Goal: Task Accomplishment & Management: Use online tool/utility

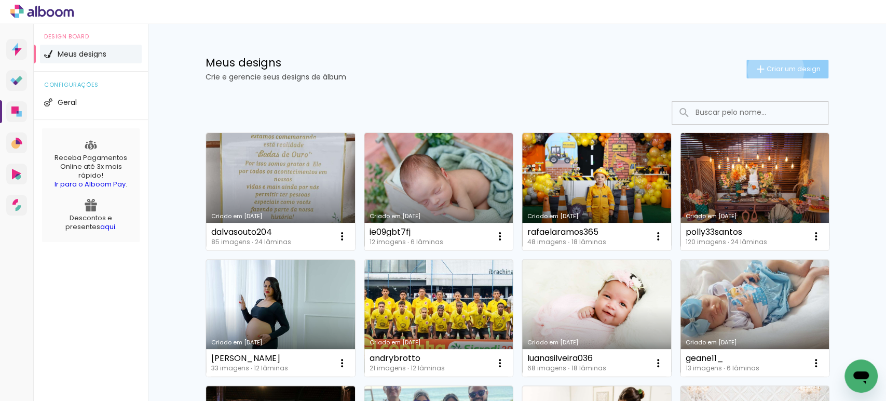
click at [769, 70] on span "Criar um design" at bounding box center [793, 68] width 54 height 7
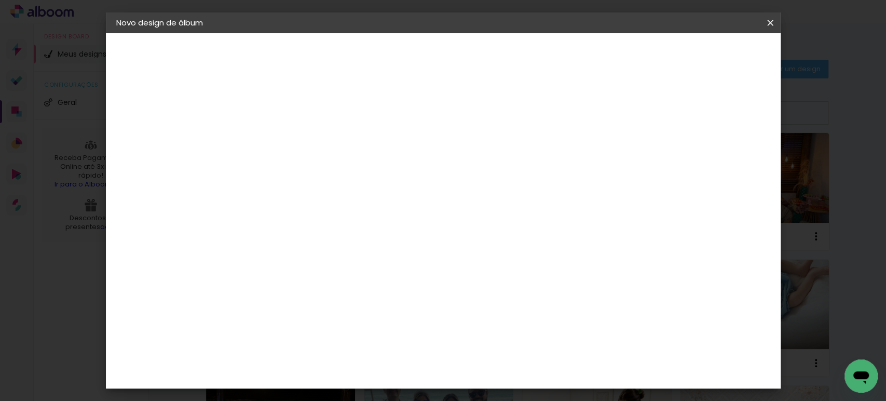
click at [286, 133] on input at bounding box center [286, 139] width 0 height 16
type input "elianbs"
type paper-input "elianbs"
click at [392, 61] on paper-button "Avançar" at bounding box center [366, 55] width 51 height 18
click at [480, 154] on paper-item "Tamanho Livre" at bounding box center [430, 157] width 100 height 23
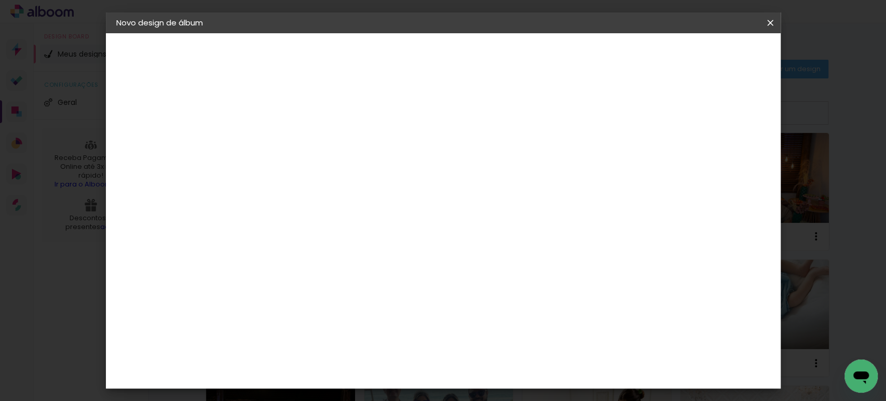
click at [495, 44] on header "Fornecedor Escolha um fornecedor ou avance com o tamanho livre. Voltar Avançar" at bounding box center [368, 64] width 255 height 62
click at [0, 0] on slot "Avançar" at bounding box center [0, 0] width 0 height 0
click at [259, 289] on input "30" at bounding box center [253, 295] width 27 height 16
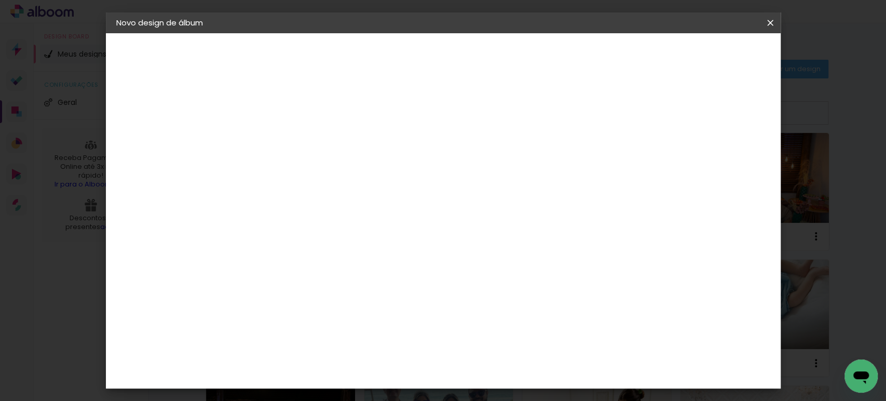
type input "20"
type paper-input "20"
click at [508, 367] on input "60" at bounding box center [500, 365] width 27 height 16
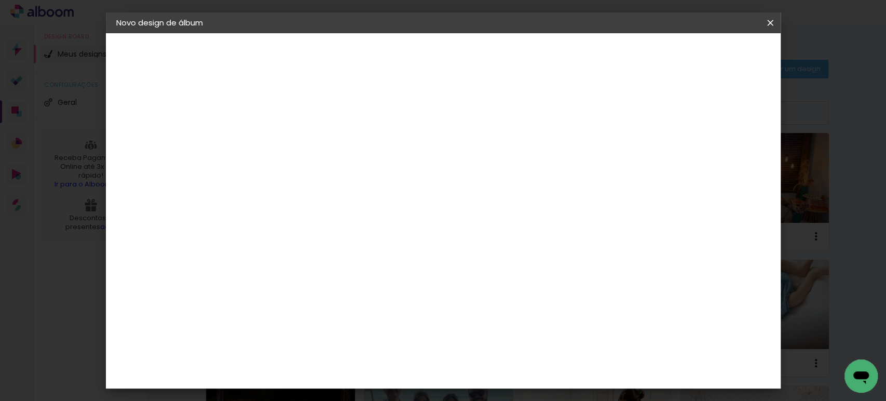
click at [502, 227] on input "6400" at bounding box center [500, 231] width 27 height 16
type input "40"
type paper-input "40"
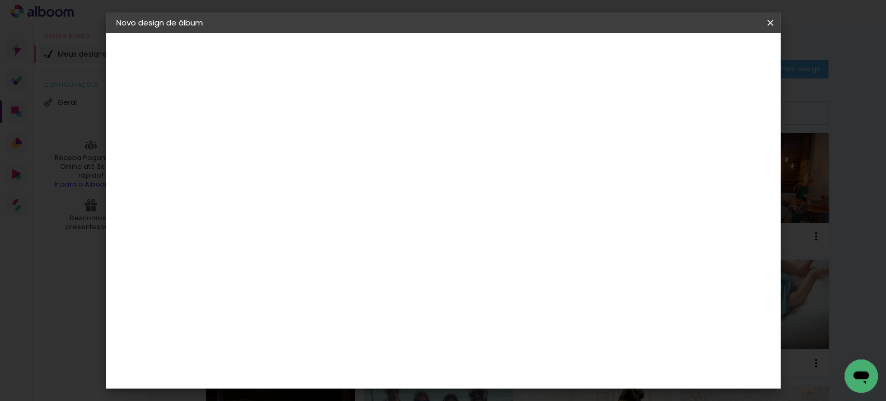
drag, startPoint x: 714, startPoint y: 147, endPoint x: 720, endPoint y: 151, distance: 6.3
click at [718, 149] on paper-input-container "5 mm" at bounding box center [720, 157] width 42 height 26
type input "12"
type paper-input "12"
click at [716, 151] on input "12" at bounding box center [708, 157] width 19 height 16
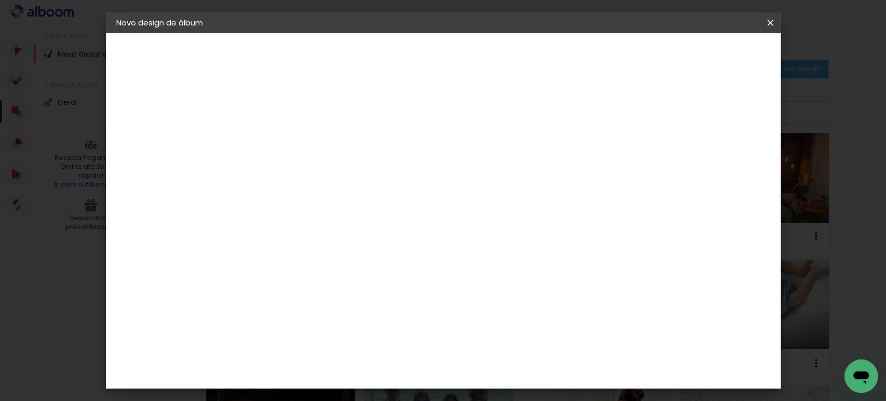
type input "13"
type paper-input "13"
click at [702, 151] on input "13" at bounding box center [697, 157] width 19 height 16
type input "14"
type paper-input "14"
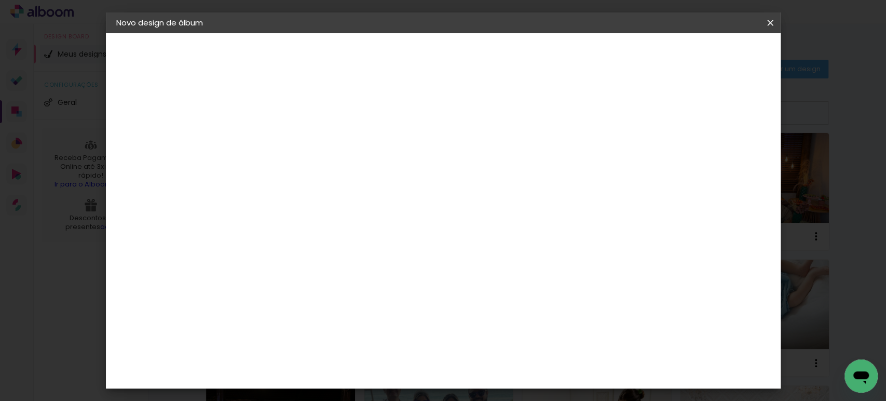
click at [700, 151] on input "14" at bounding box center [695, 157] width 19 height 16
type input "15"
type paper-input "15"
click at [697, 150] on input "15" at bounding box center [691, 157] width 19 height 16
type input "16"
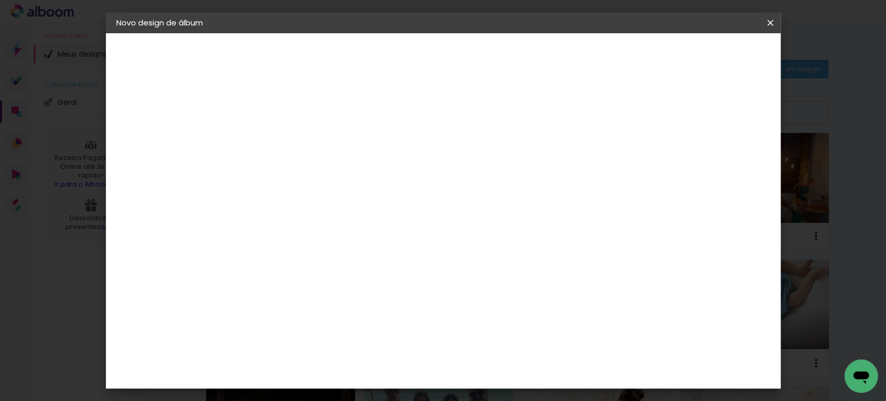
type paper-input "16"
click at [697, 150] on input "16" at bounding box center [689, 157] width 19 height 16
type input "15"
type paper-input "15"
click at [693, 159] on input "15" at bounding box center [691, 157] width 19 height 16
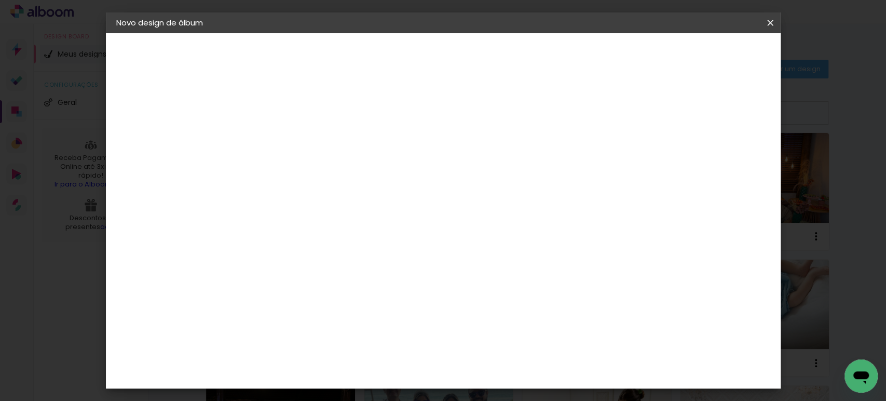
scroll to position [0, 0]
type input "1"
type paper-input "1"
click at [292, 123] on input "1" at bounding box center [279, 119] width 36 height 13
click at [704, 59] on span "Iniciar design" at bounding box center [680, 54] width 47 height 7
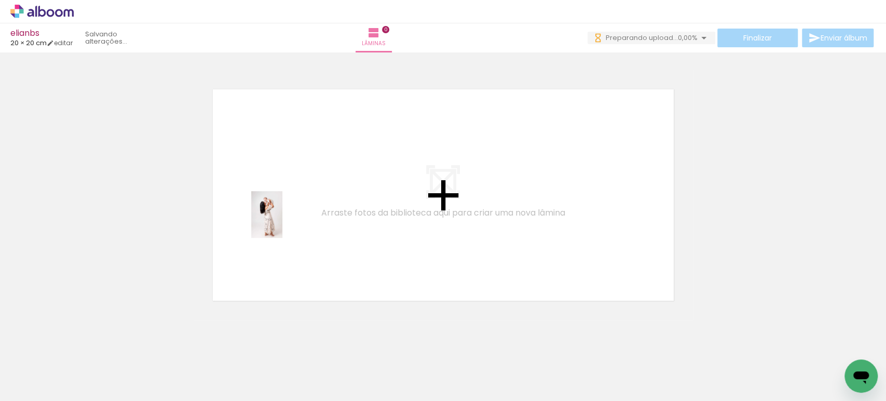
drag, startPoint x: 110, startPoint y: 378, endPoint x: 244, endPoint y: 285, distance: 162.9
click at [292, 208] on quentale-workspace at bounding box center [443, 200] width 886 height 401
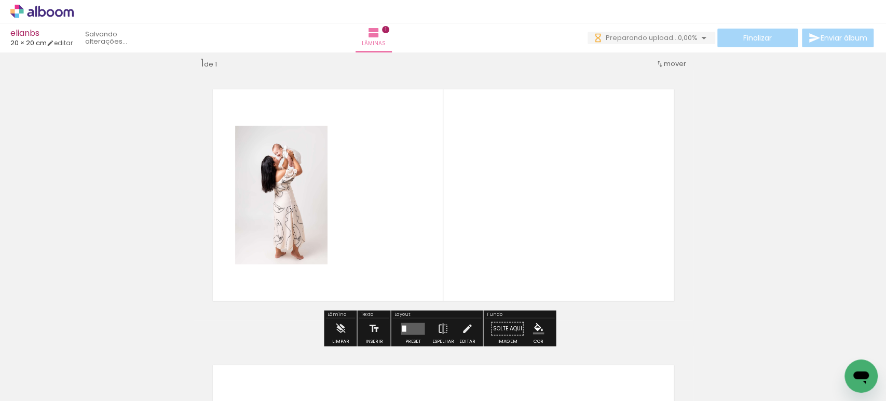
scroll to position [12, 0]
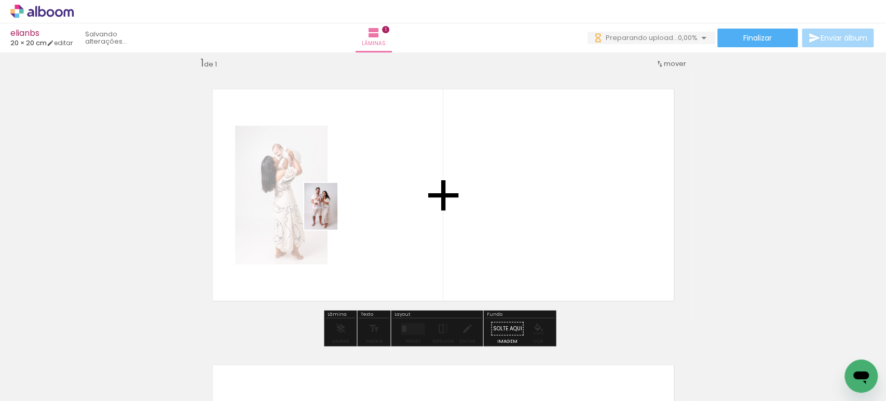
drag, startPoint x: 168, startPoint y: 363, endPoint x: 335, endPoint y: 214, distance: 224.2
click at [335, 214] on quentale-workspace at bounding box center [443, 200] width 886 height 401
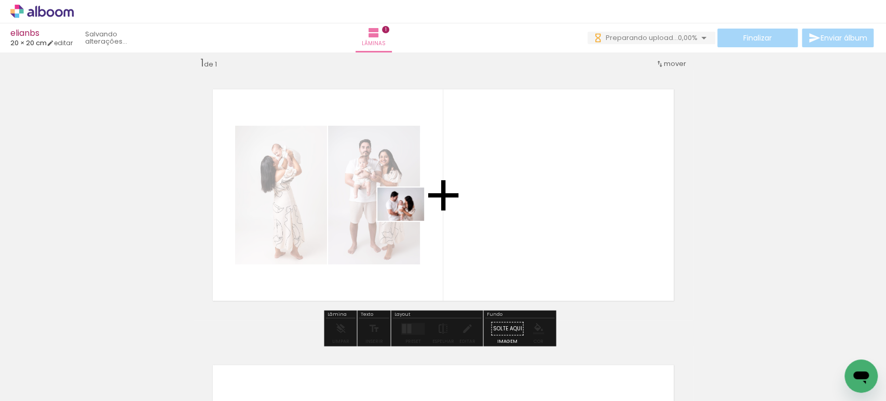
drag, startPoint x: 218, startPoint y: 365, endPoint x: 411, endPoint y: 218, distance: 242.9
click at [415, 213] on quentale-workspace at bounding box center [443, 200] width 886 height 401
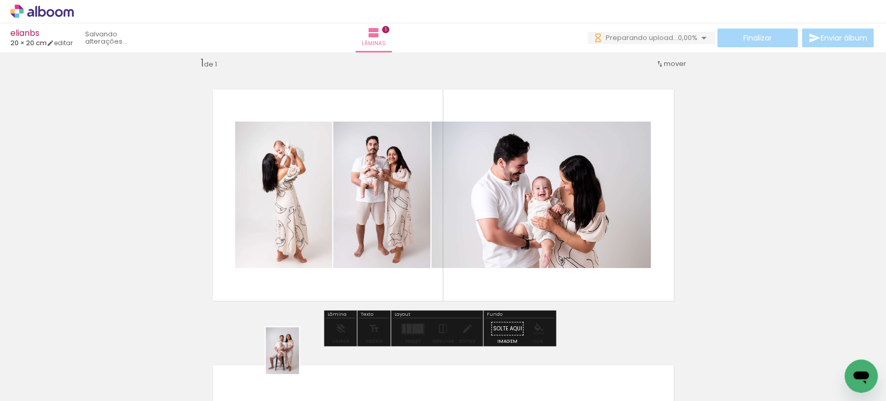
drag, startPoint x: 282, startPoint y: 367, endPoint x: 297, endPoint y: 358, distance: 17.3
click at [297, 358] on div at bounding box center [278, 365] width 37 height 51
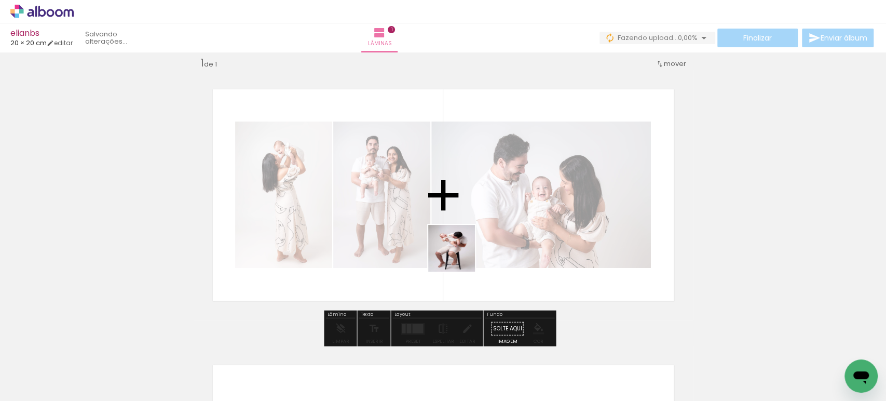
drag, startPoint x: 359, startPoint y: 356, endPoint x: 484, endPoint y: 237, distance: 173.2
click at [480, 237] on quentale-workspace at bounding box center [443, 200] width 886 height 401
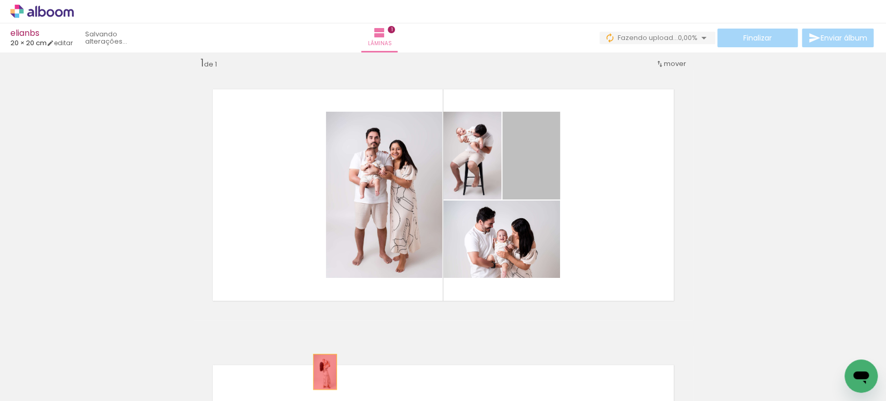
drag, startPoint x: 526, startPoint y: 171, endPoint x: 320, endPoint y: 371, distance: 286.5
click at [320, 371] on quentale-workspace at bounding box center [443, 200] width 886 height 401
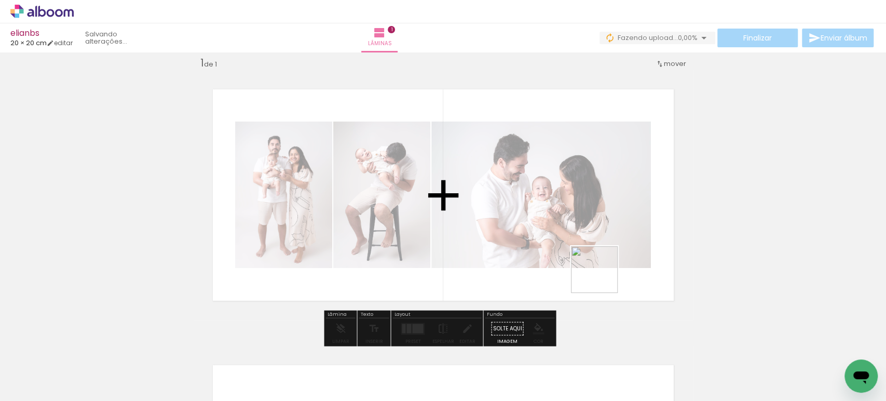
drag, startPoint x: 701, startPoint y: 363, endPoint x: 534, endPoint y: 227, distance: 215.4
click at [534, 227] on quentale-workspace at bounding box center [443, 200] width 886 height 401
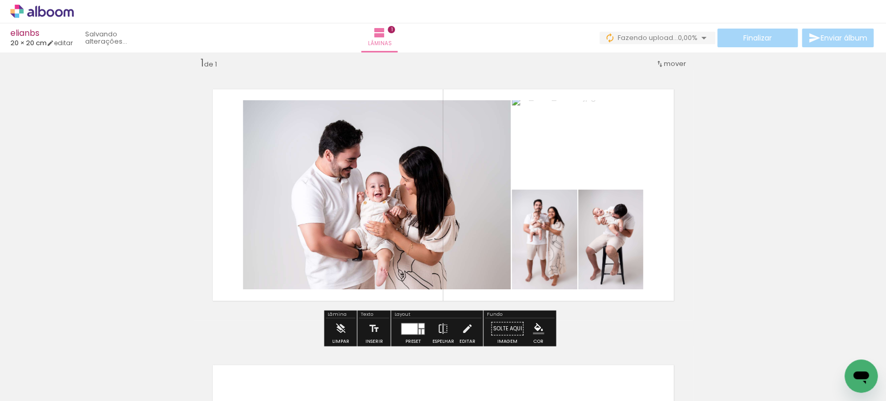
click at [413, 327] on div at bounding box center [409, 328] width 16 height 11
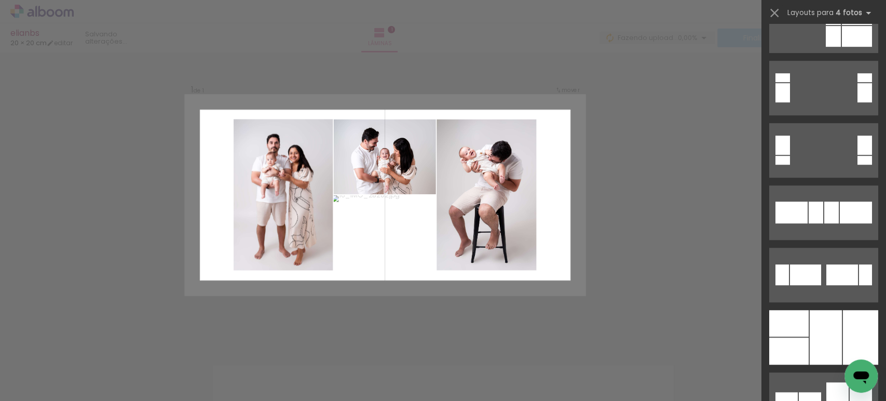
scroll to position [345, 0]
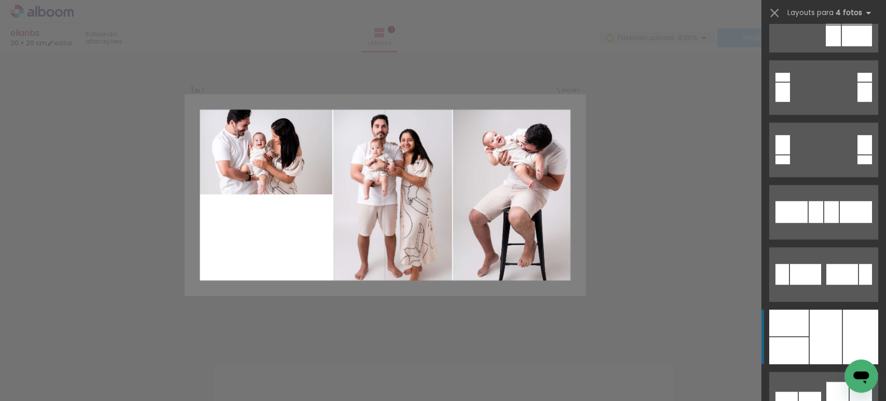
click at [812, 327] on div at bounding box center [825, 336] width 32 height 54
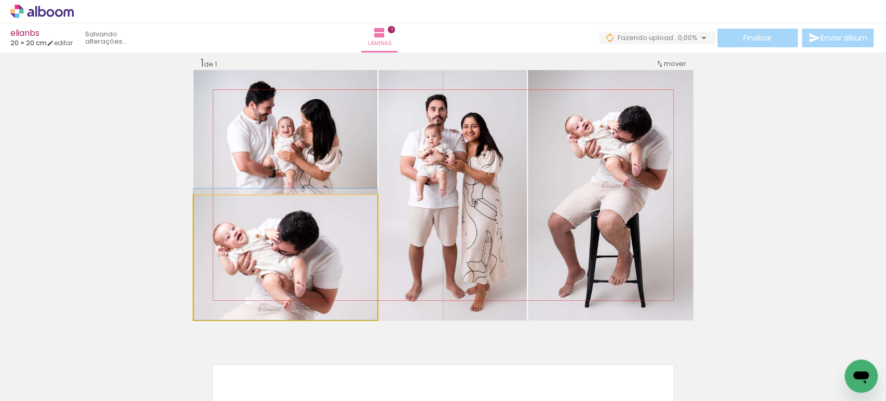
drag, startPoint x: 282, startPoint y: 270, endPoint x: 315, endPoint y: 250, distance: 38.9
drag, startPoint x: 307, startPoint y: 269, endPoint x: 311, endPoint y: 244, distance: 24.7
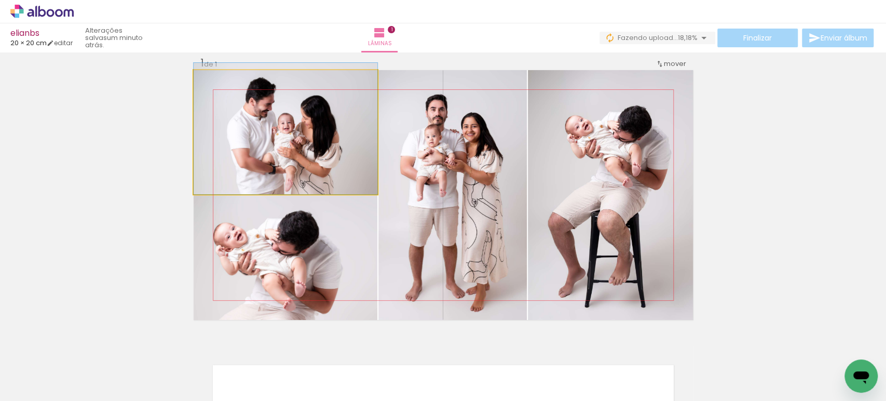
drag, startPoint x: 332, startPoint y: 170, endPoint x: 332, endPoint y: 163, distance: 6.7
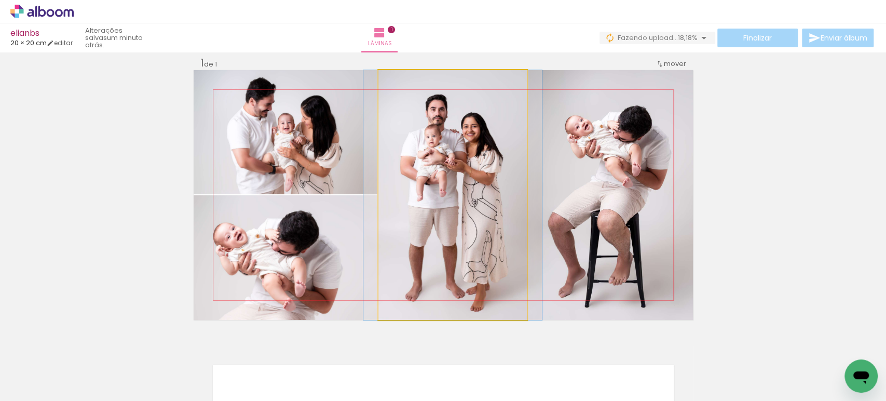
drag, startPoint x: 484, startPoint y: 233, endPoint x: 609, endPoint y: 225, distance: 125.3
click at [0, 0] on slot at bounding box center [0, 0] width 0 height 0
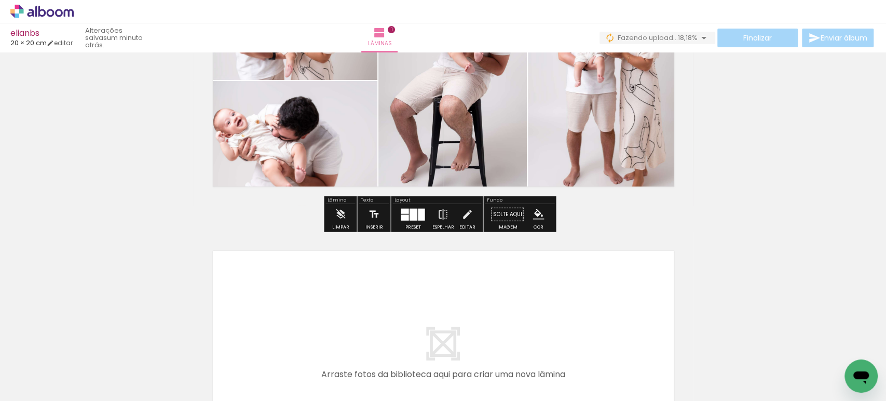
scroll to position [128, 0]
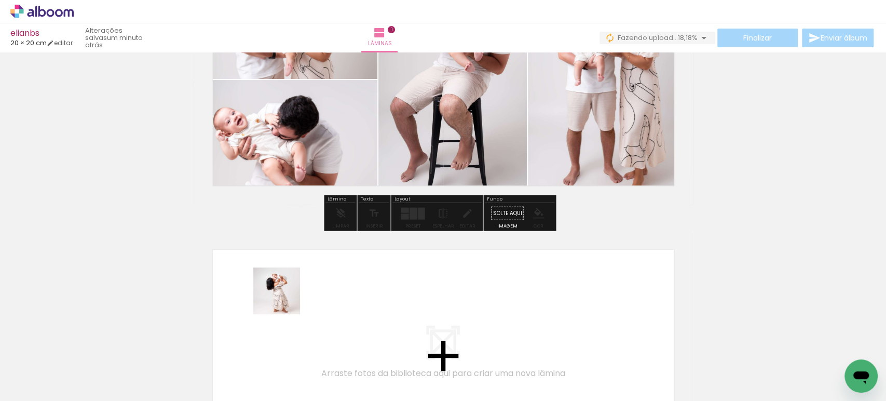
drag, startPoint x: 109, startPoint y: 364, endPoint x: 354, endPoint y: 270, distance: 261.8
click at [354, 270] on quentale-workspace at bounding box center [443, 200] width 886 height 401
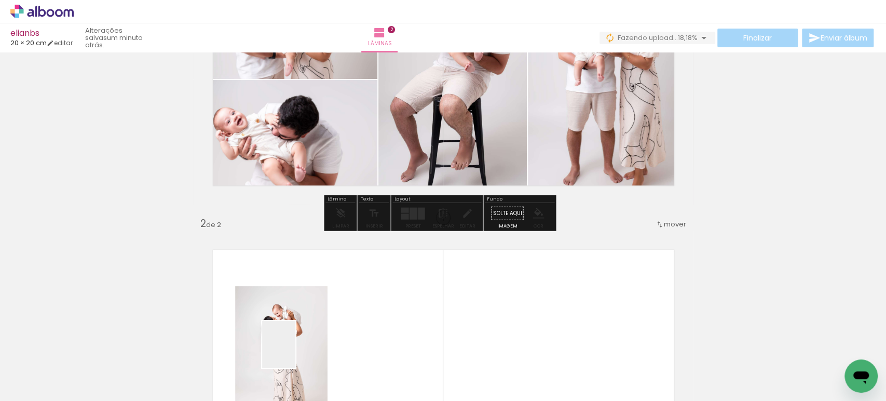
scroll to position [288, 0]
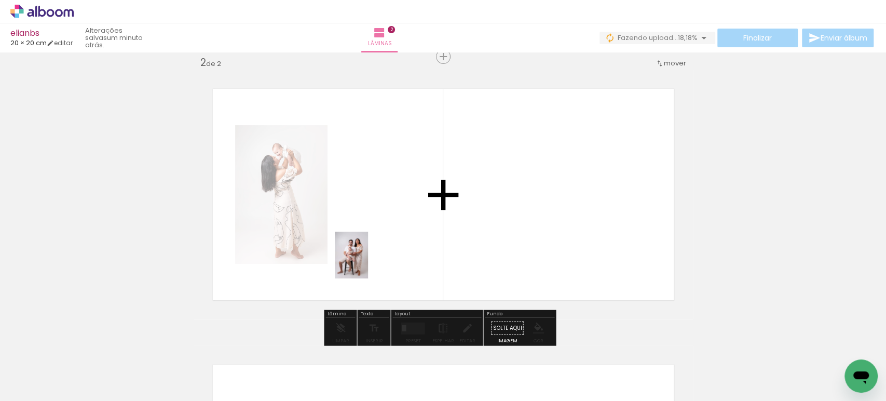
drag, startPoint x: 282, startPoint y: 369, endPoint x: 376, endPoint y: 252, distance: 150.5
click at [376, 252] on quentale-workspace at bounding box center [443, 200] width 886 height 401
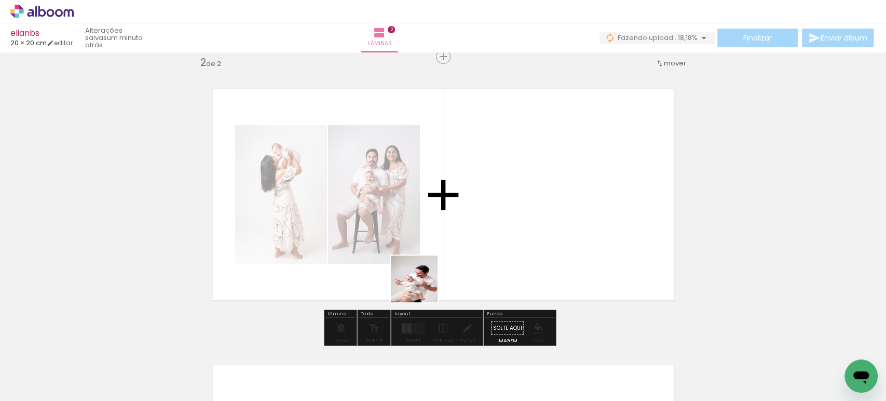
drag, startPoint x: 387, startPoint y: 364, endPoint x: 444, endPoint y: 241, distance: 135.8
click at [443, 242] on quentale-workspace at bounding box center [443, 200] width 886 height 401
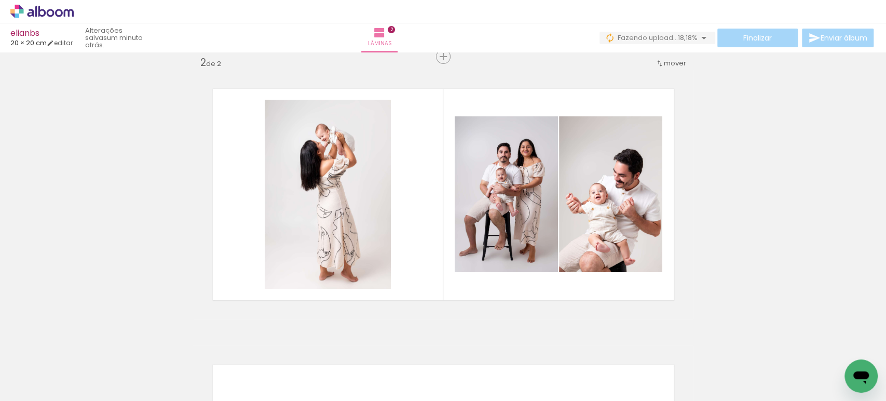
click at [519, 373] on div at bounding box center [510, 365] width 37 height 51
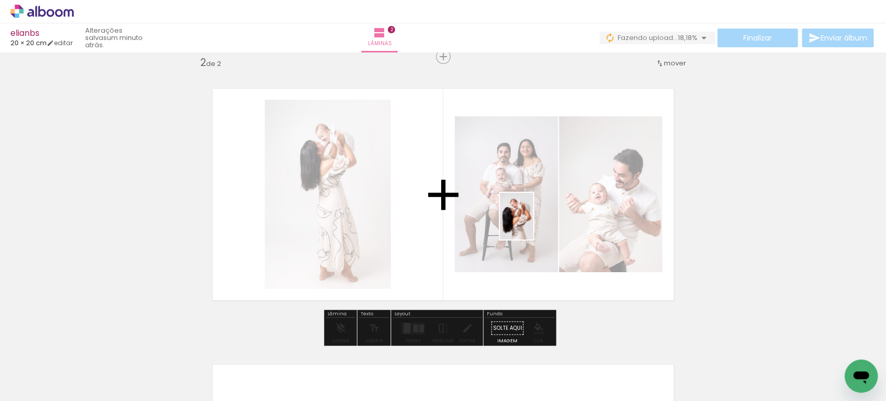
drag, startPoint x: 625, startPoint y: 368, endPoint x: 526, endPoint y: 214, distance: 183.4
click at [527, 214] on quentale-workspace at bounding box center [443, 200] width 886 height 401
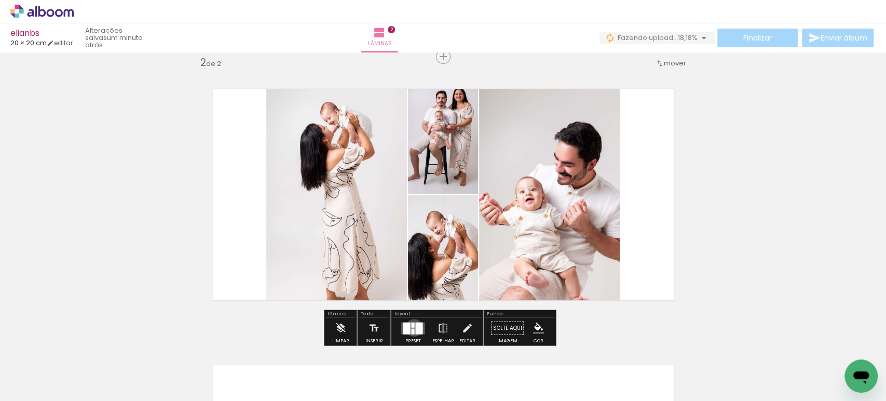
click at [411, 327] on quentale-layouter at bounding box center [413, 328] width 24 height 12
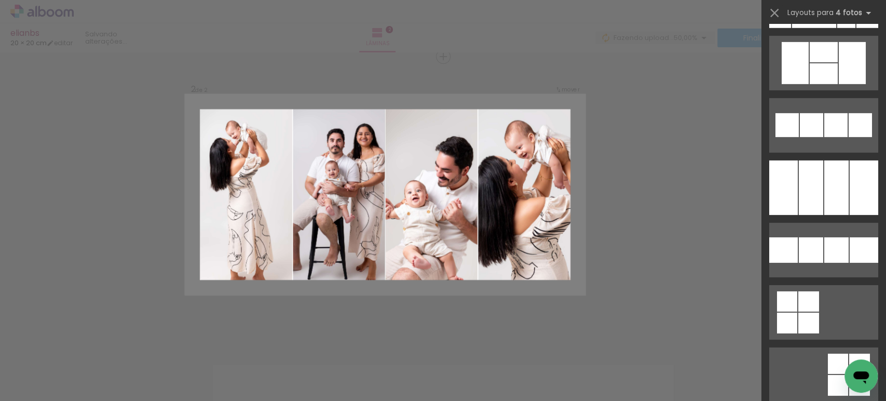
scroll to position [7466, 0]
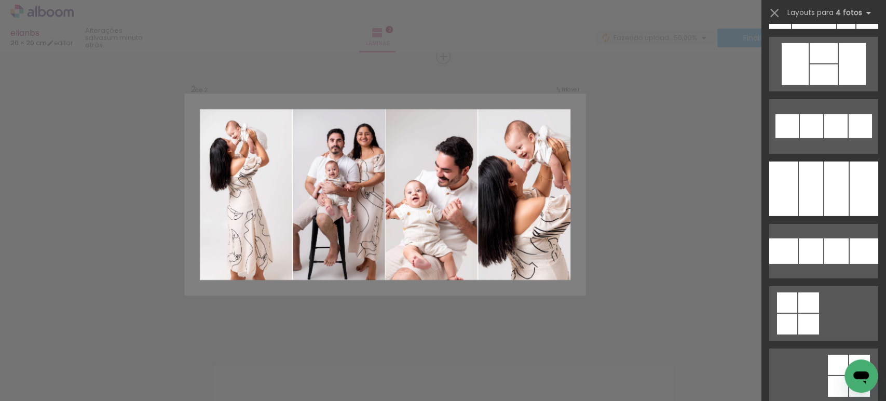
click at [824, 177] on div at bounding box center [836, 188] width 24 height 54
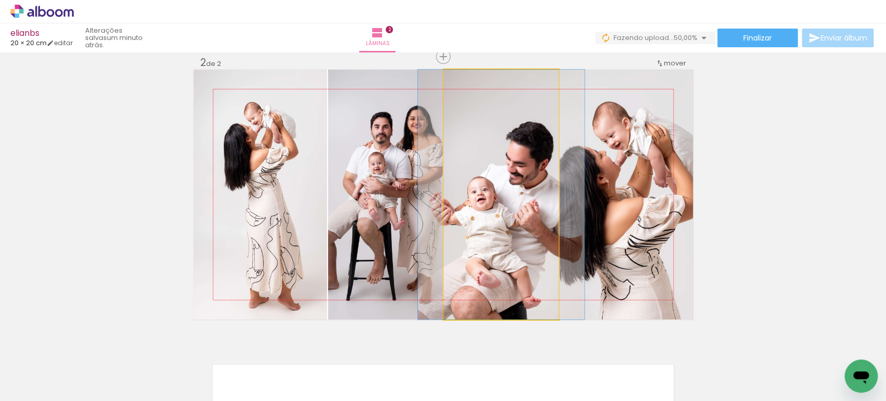
click at [501, 215] on quentale-photo at bounding box center [501, 195] width 115 height 250
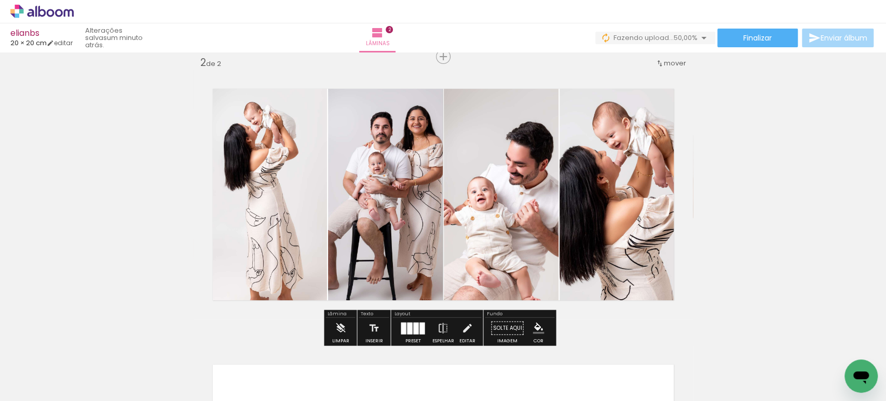
click at [413, 324] on div at bounding box center [415, 328] width 5 height 12
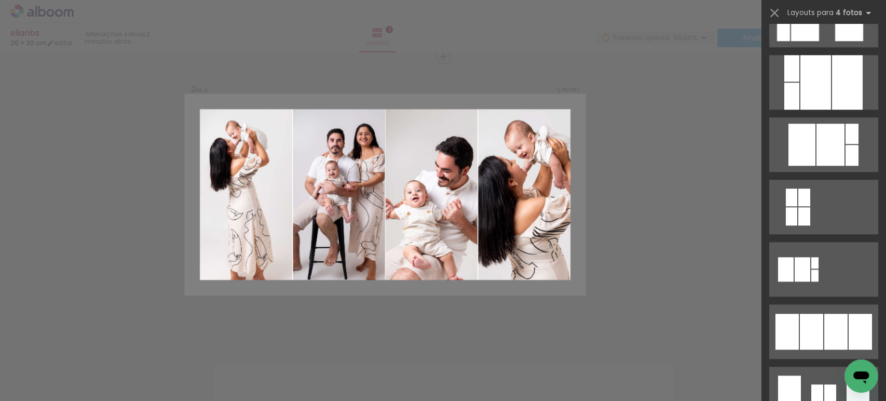
scroll to position [749, 0]
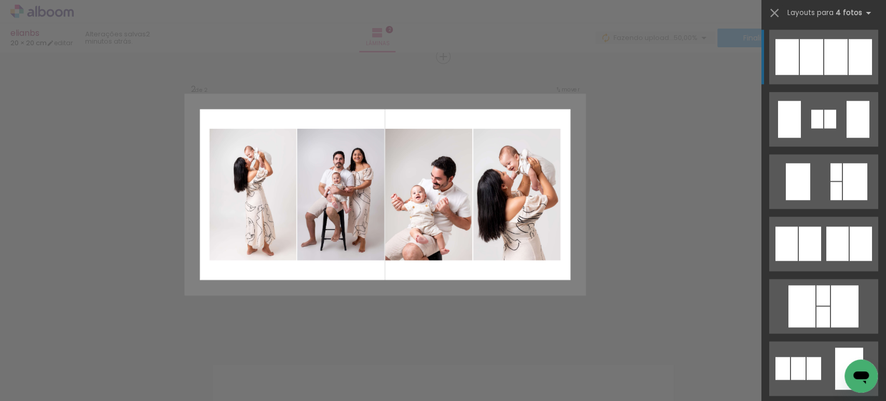
click at [793, 56] on div at bounding box center [786, 57] width 23 height 36
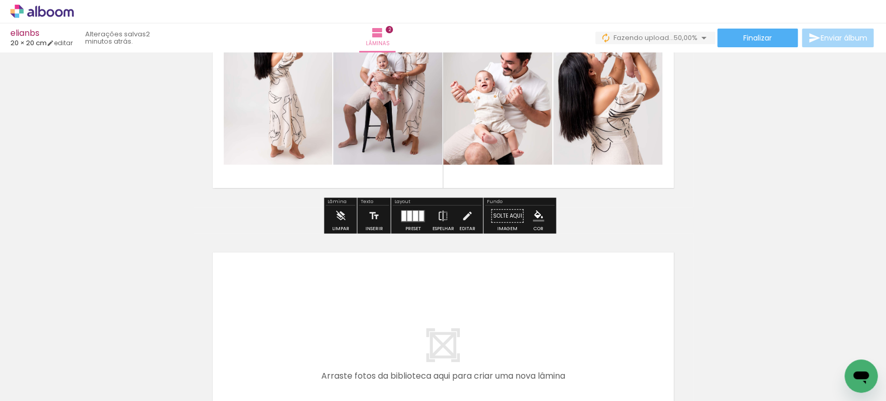
scroll to position [401, 0]
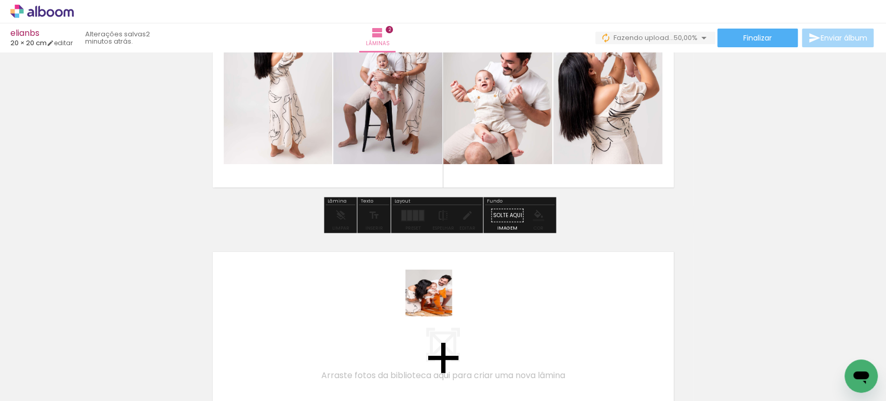
drag, startPoint x: 457, startPoint y: 371, endPoint x: 435, endPoint y: 294, distance: 80.2
click at [435, 294] on quentale-workspace at bounding box center [443, 200] width 886 height 401
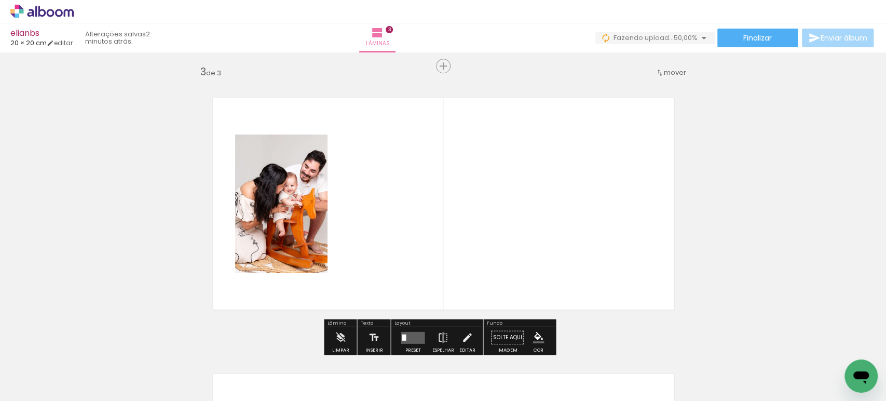
scroll to position [564, 0]
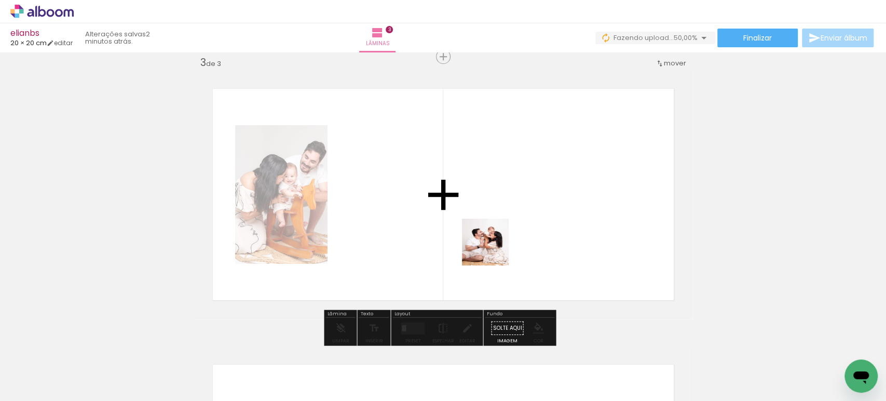
drag, startPoint x: 519, startPoint y: 356, endPoint x: 493, endPoint y: 239, distance: 120.1
click at [492, 240] on quentale-workspace at bounding box center [443, 200] width 886 height 401
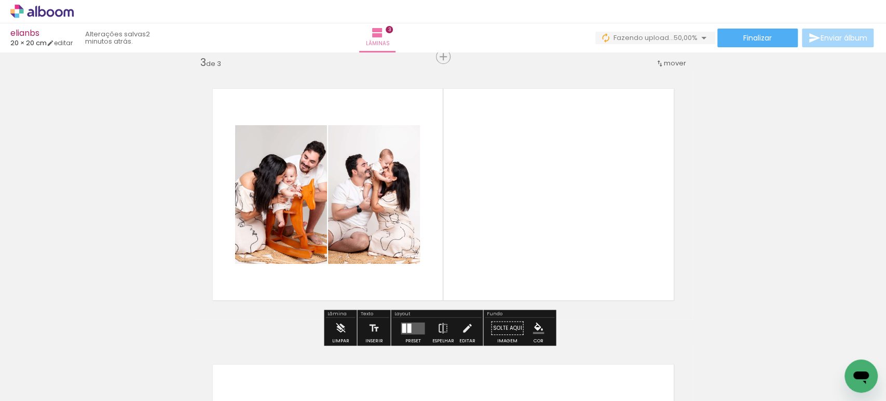
drag, startPoint x: 565, startPoint y: 375, endPoint x: 560, endPoint y: 265, distance: 110.1
click at [560, 265] on quentale-workspace at bounding box center [443, 200] width 886 height 401
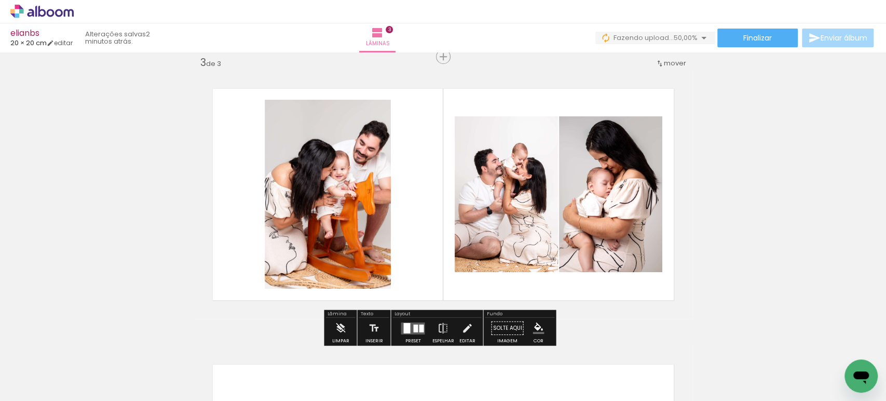
click at [406, 323] on div at bounding box center [406, 327] width 7 height 10
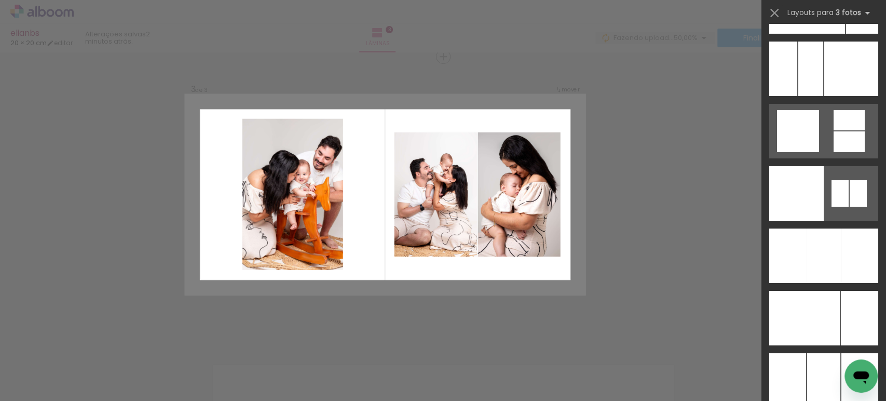
scroll to position [7833, 0]
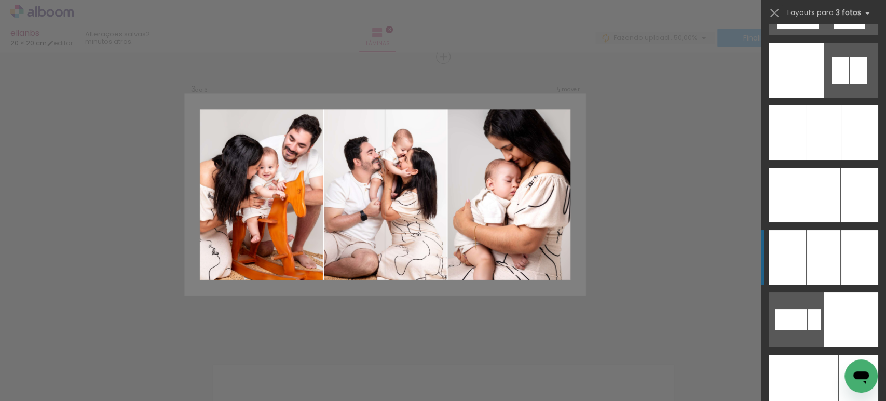
click at [819, 258] on div at bounding box center [823, 257] width 33 height 54
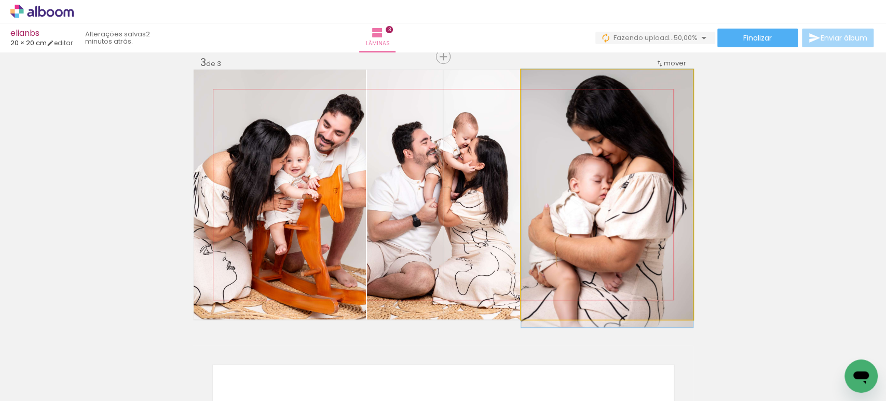
drag, startPoint x: 562, startPoint y: 193, endPoint x: 569, endPoint y: 201, distance: 10.4
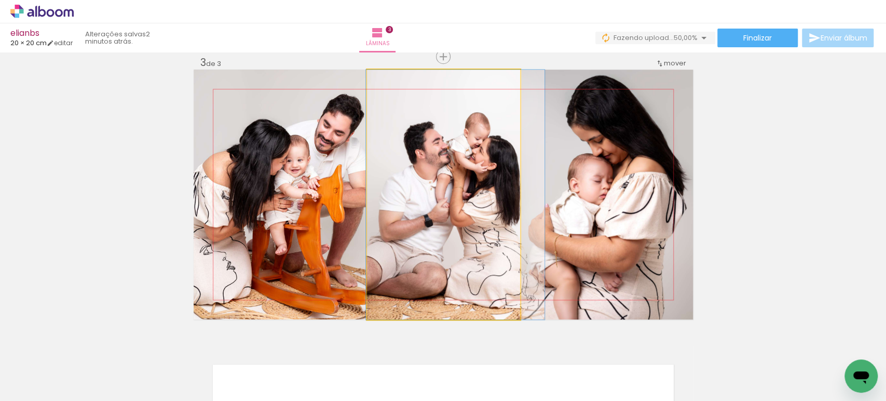
drag, startPoint x: 465, startPoint y: 191, endPoint x: 475, endPoint y: 194, distance: 10.7
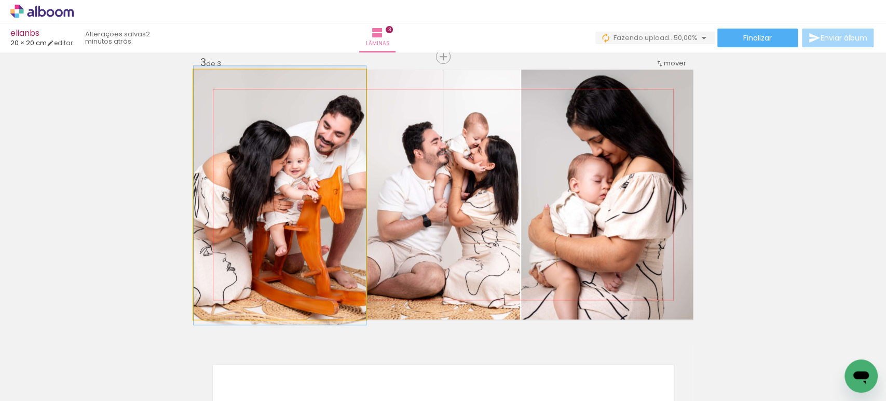
drag, startPoint x: 328, startPoint y: 197, endPoint x: 425, endPoint y: 194, distance: 97.6
click at [0, 0] on slot at bounding box center [0, 0] width 0 height 0
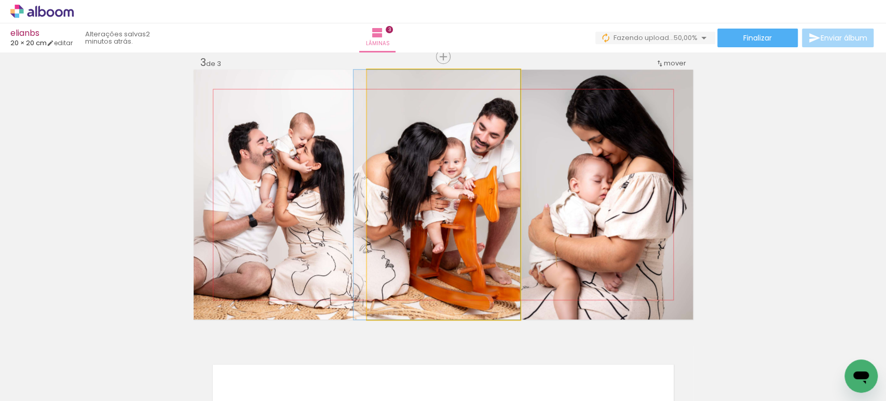
drag, startPoint x: 427, startPoint y: 215, endPoint x: 416, endPoint y: 212, distance: 11.7
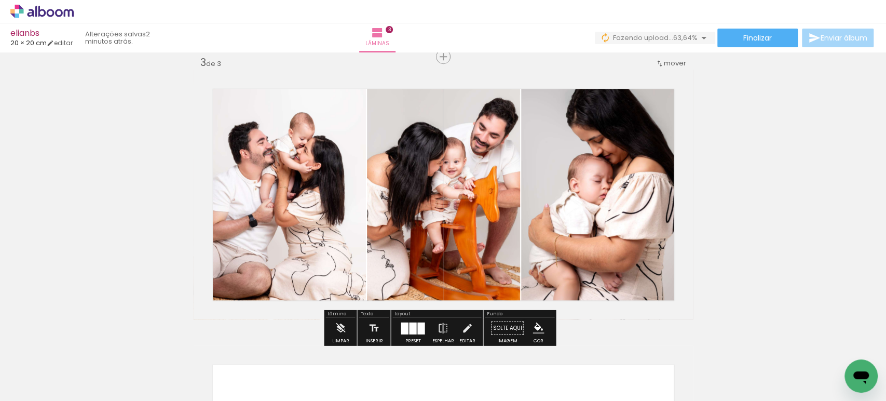
click at [249, 228] on quentale-photo at bounding box center [280, 195] width 172 height 250
click at [0, 0] on div at bounding box center [0, 0] width 0 height 0
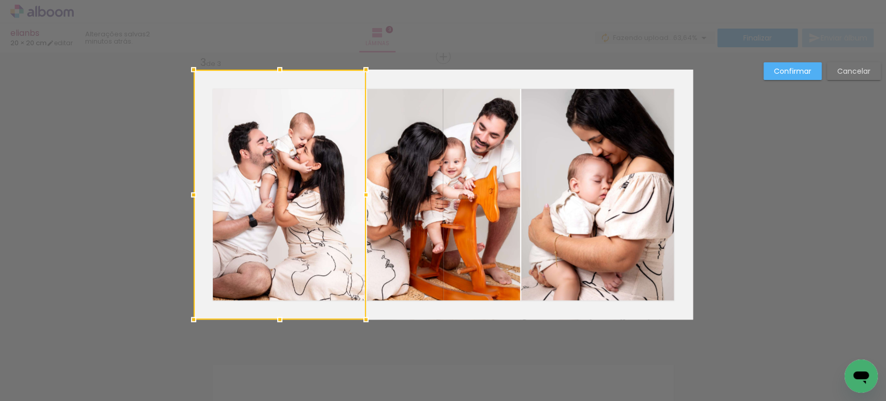
click at [397, 204] on quentale-photo at bounding box center [443, 195] width 153 height 250
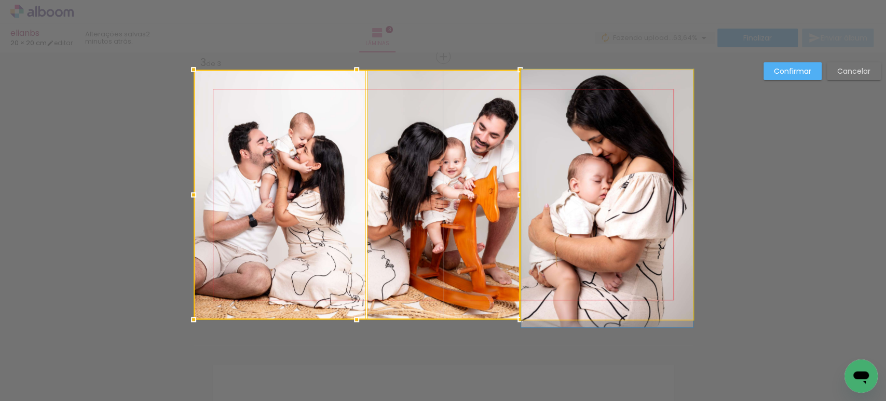
click at [624, 183] on quentale-photo at bounding box center [607, 195] width 172 height 250
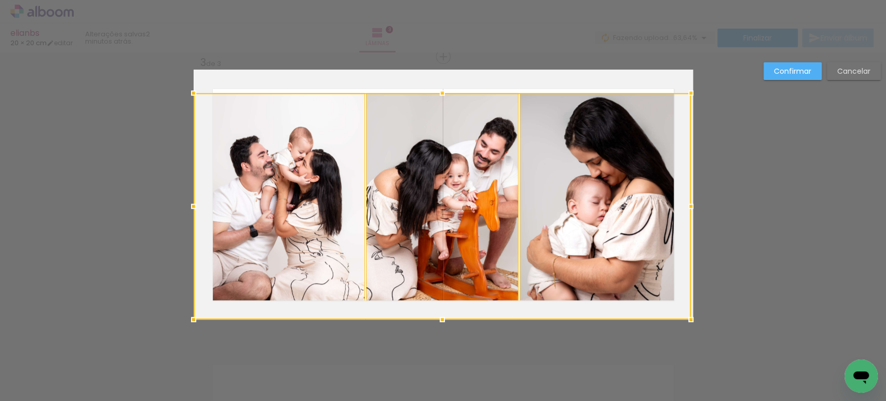
drag, startPoint x: 690, startPoint y: 68, endPoint x: 694, endPoint y: 91, distance: 23.8
click at [694, 91] on div at bounding box center [690, 92] width 21 height 21
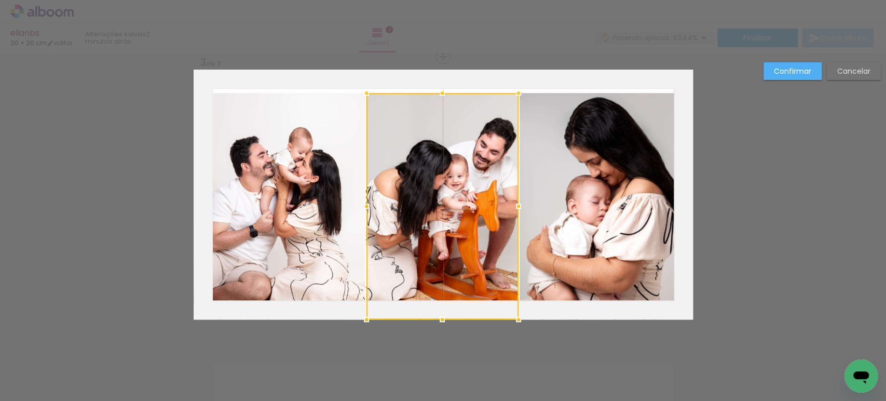
click at [0, 0] on slot "Confirmar" at bounding box center [0, 0] width 0 height 0
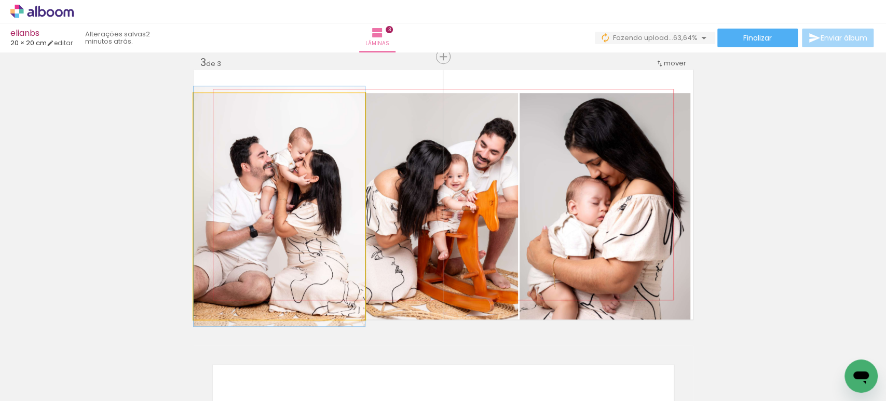
click at [313, 213] on quentale-photo at bounding box center [279, 206] width 171 height 226
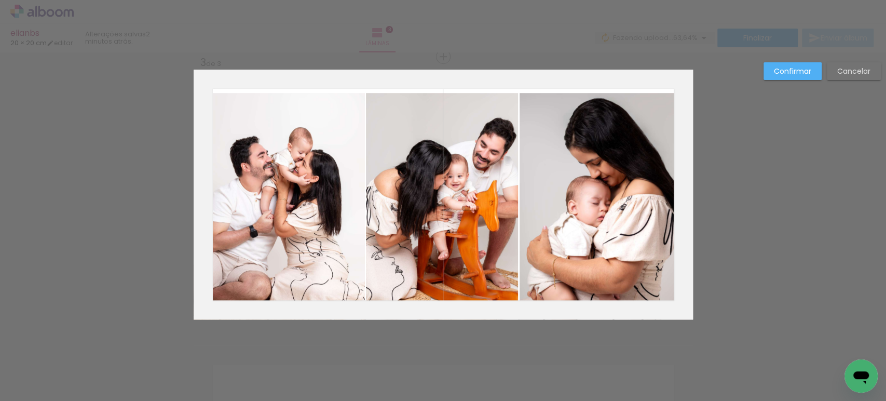
click at [313, 213] on quentale-photo at bounding box center [279, 206] width 171 height 226
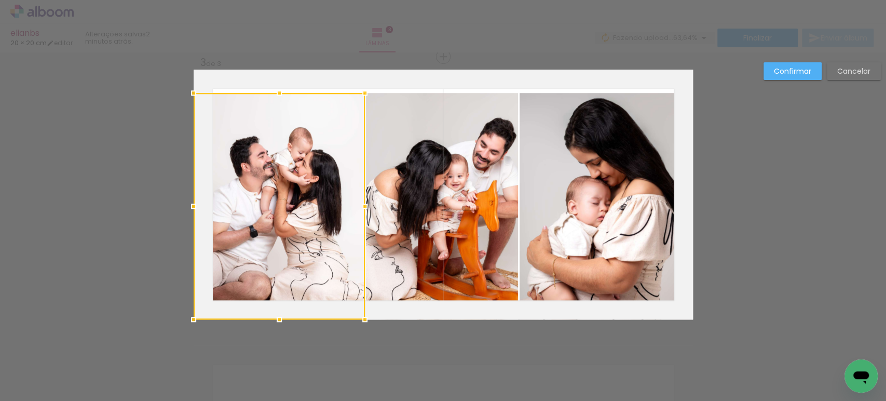
click at [417, 202] on quentale-photo at bounding box center [442, 206] width 152 height 226
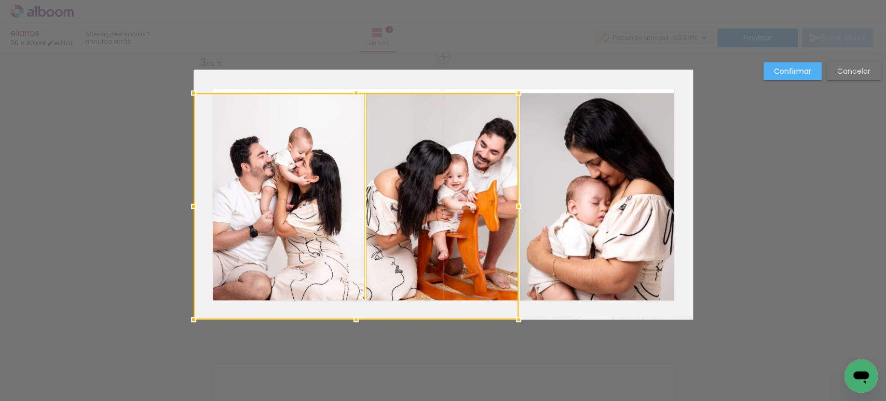
click at [592, 203] on quentale-photo at bounding box center [604, 206] width 171 height 226
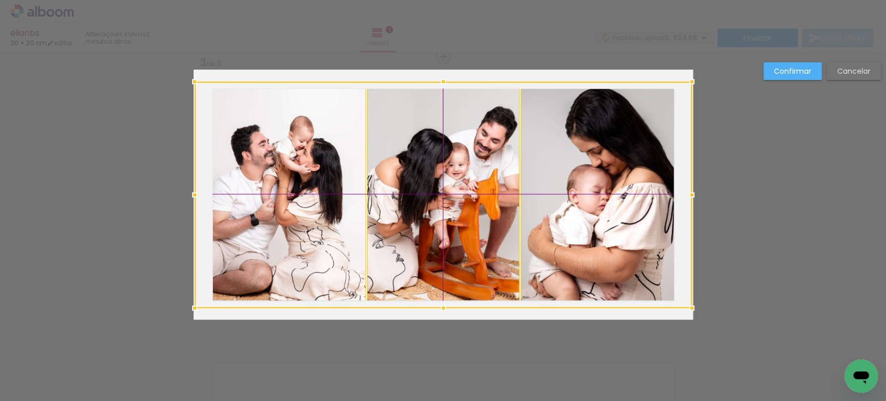
drag, startPoint x: 606, startPoint y: 230, endPoint x: 608, endPoint y: 218, distance: 11.5
click at [608, 218] on div at bounding box center [443, 194] width 497 height 226
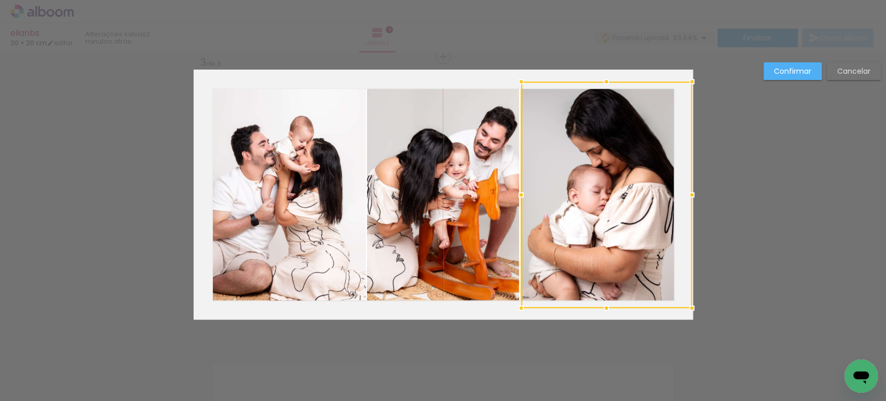
click at [0, 0] on slot "Confirmar" at bounding box center [0, 0] width 0 height 0
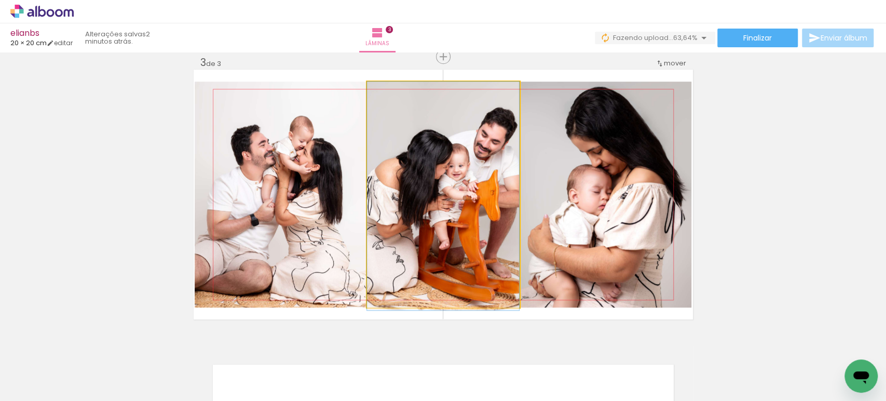
drag, startPoint x: 452, startPoint y: 197, endPoint x: 464, endPoint y: 198, distance: 12.0
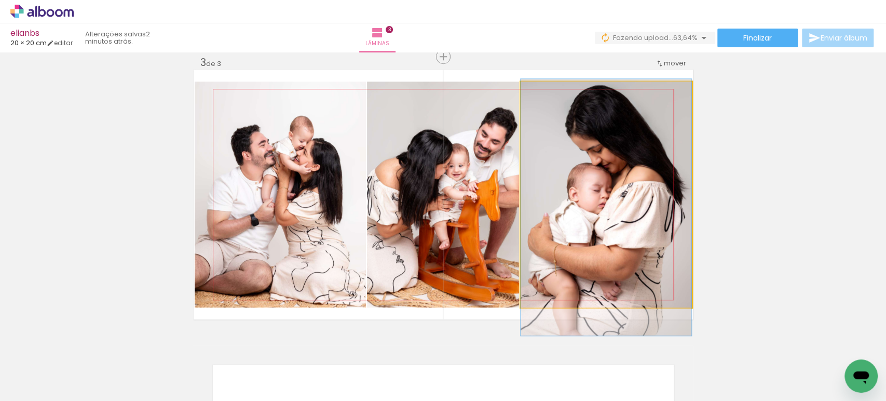
drag, startPoint x: 618, startPoint y: 173, endPoint x: 611, endPoint y: 171, distance: 7.4
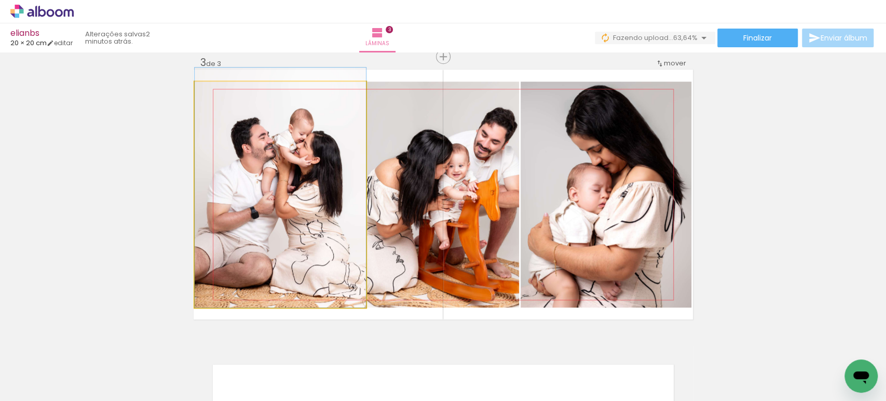
drag, startPoint x: 274, startPoint y: 197, endPoint x: 278, endPoint y: 178, distance: 19.5
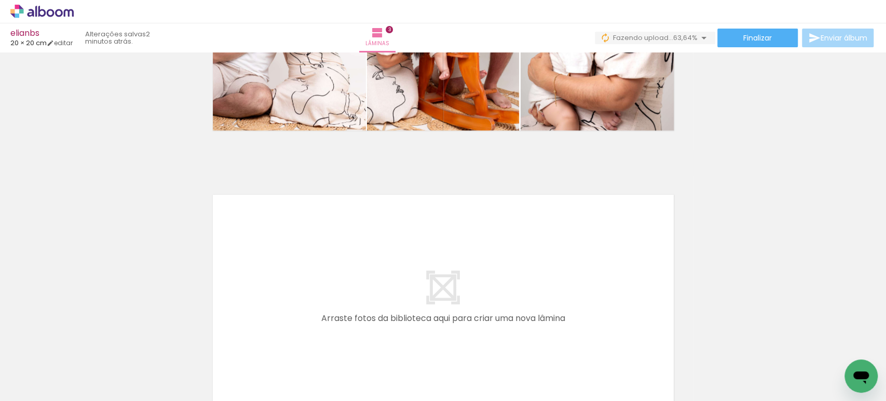
scroll to position [0, 467]
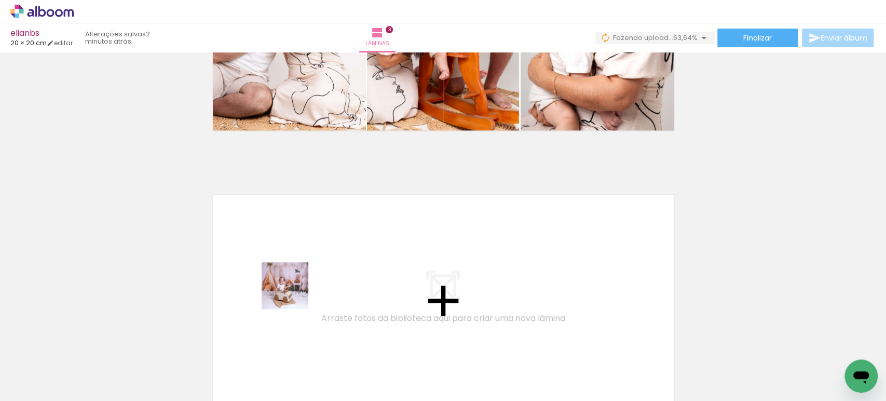
drag, startPoint x: 270, startPoint y: 370, endPoint x: 298, endPoint y: 248, distance: 125.2
click at [298, 248] on quentale-workspace at bounding box center [443, 200] width 886 height 401
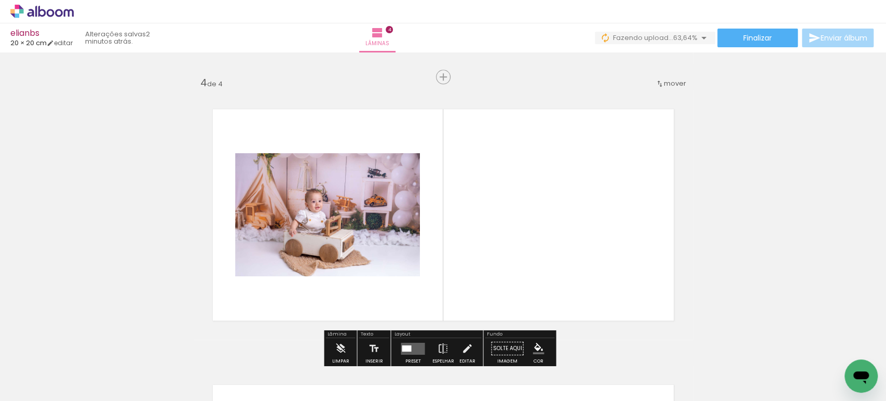
scroll to position [839, 0]
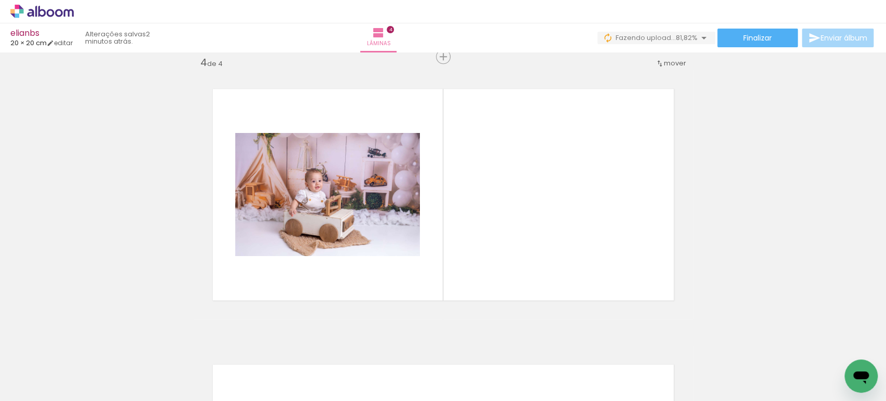
click at [686, 376] on div at bounding box center [682, 366] width 51 height 34
click at [661, 346] on iron-icon at bounding box center [659, 344] width 11 height 11
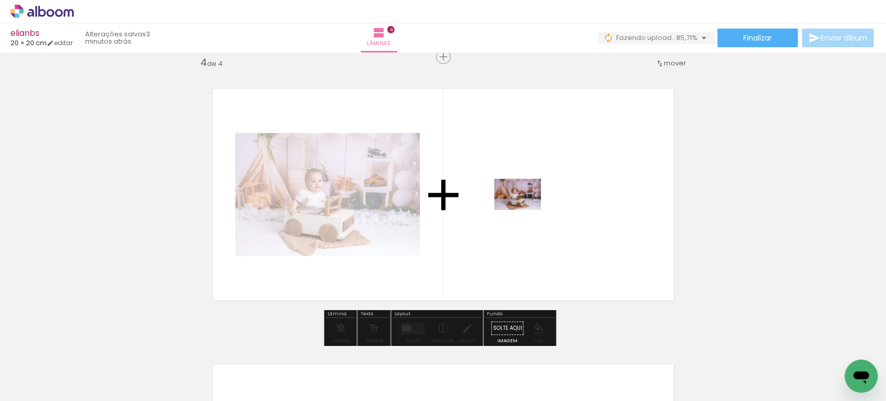
drag, startPoint x: 394, startPoint y: 366, endPoint x: 526, endPoint y: 209, distance: 205.1
click at [526, 209] on quentale-workspace at bounding box center [443, 200] width 886 height 401
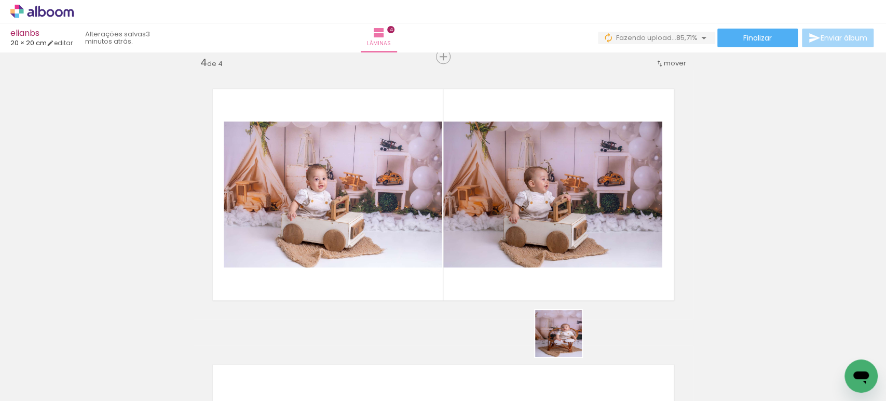
drag, startPoint x: 564, startPoint y: 376, endPoint x: 602, endPoint y: 258, distance: 124.2
click at [569, 252] on quentale-workspace at bounding box center [443, 200] width 886 height 401
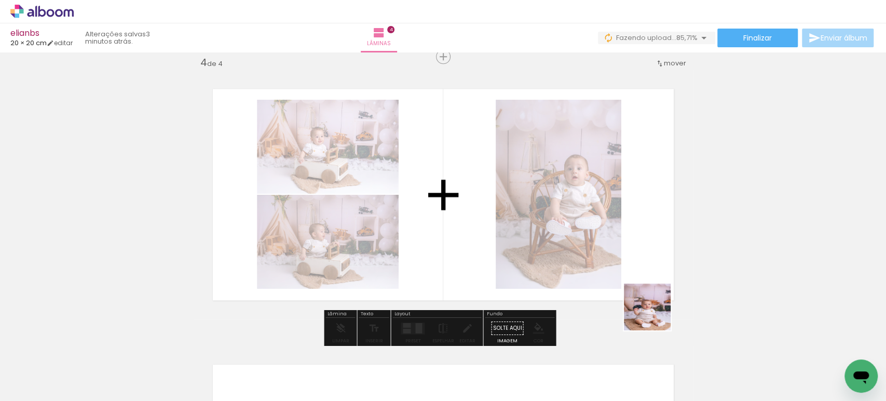
drag, startPoint x: 666, startPoint y: 368, endPoint x: 617, endPoint y: 234, distance: 142.3
click at [617, 234] on quentale-workspace at bounding box center [443, 200] width 886 height 401
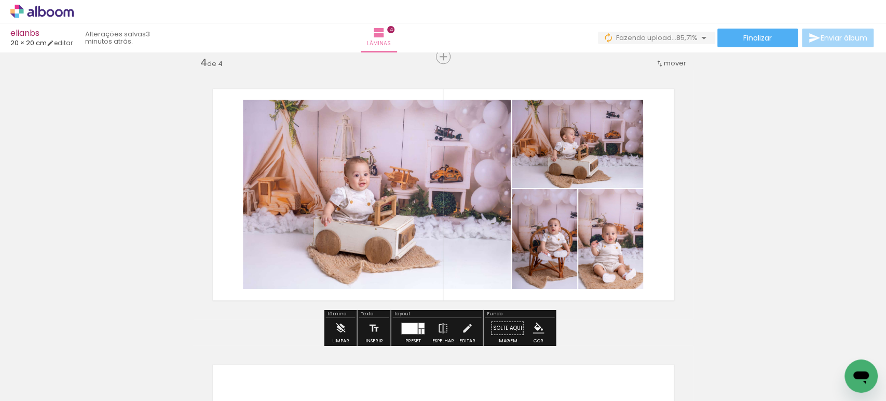
click at [413, 327] on div at bounding box center [409, 327] width 16 height 11
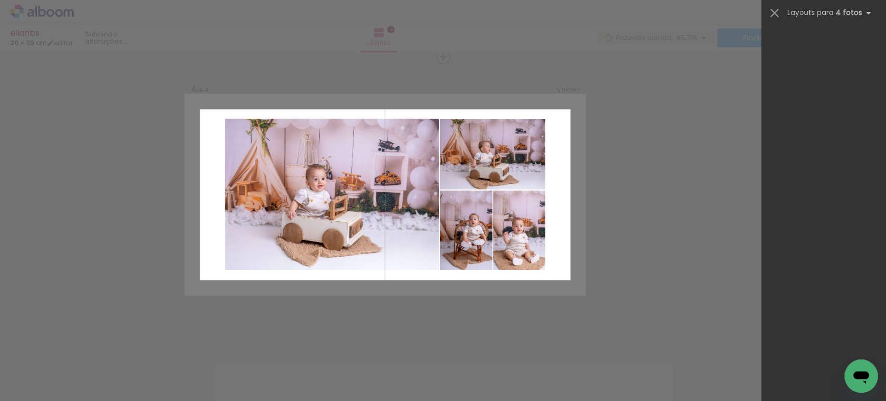
scroll to position [0, 0]
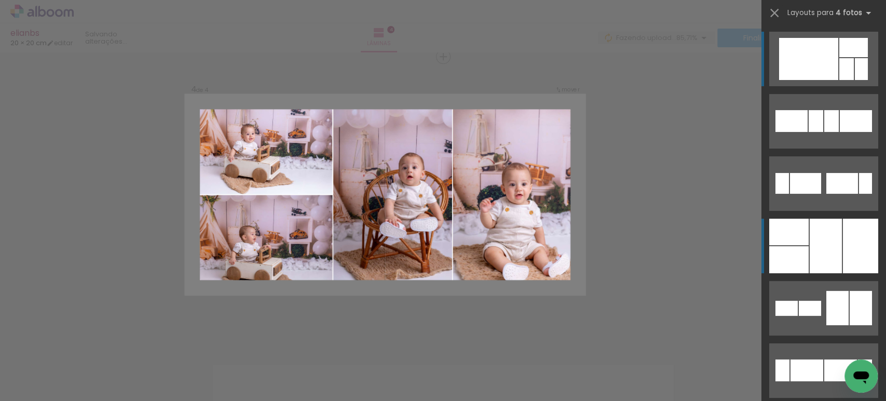
click at [809, 233] on div at bounding box center [825, 245] width 32 height 54
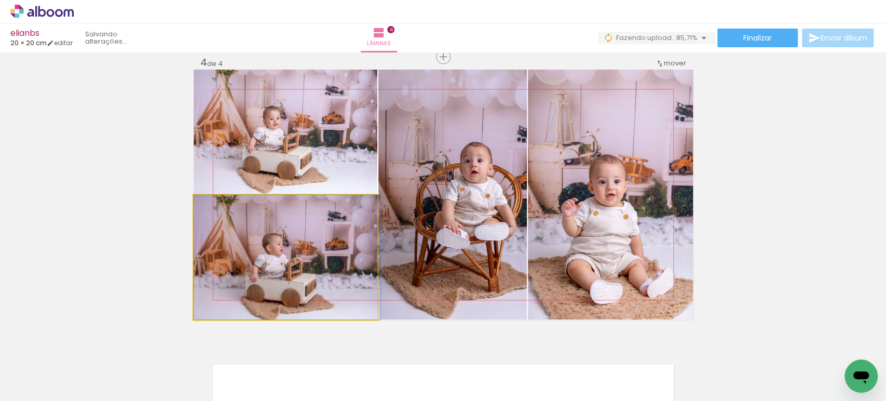
drag, startPoint x: 327, startPoint y: 250, endPoint x: 328, endPoint y: 135, distance: 115.2
click at [0, 0] on slot at bounding box center [0, 0] width 0 height 0
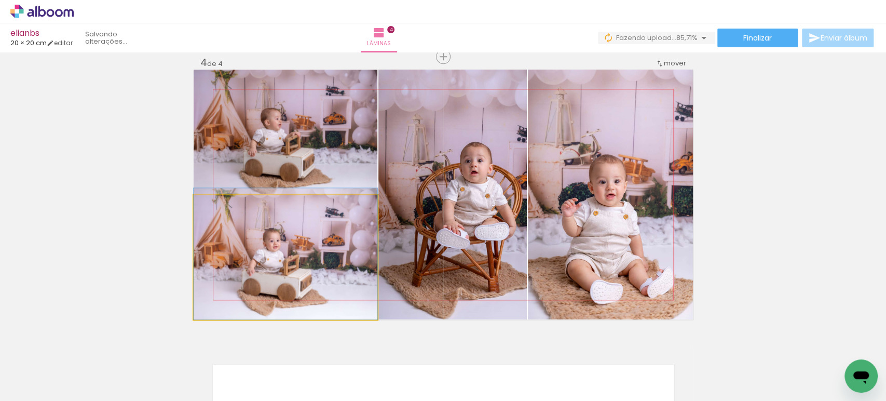
drag, startPoint x: 330, startPoint y: 277, endPoint x: 330, endPoint y: 246, distance: 30.1
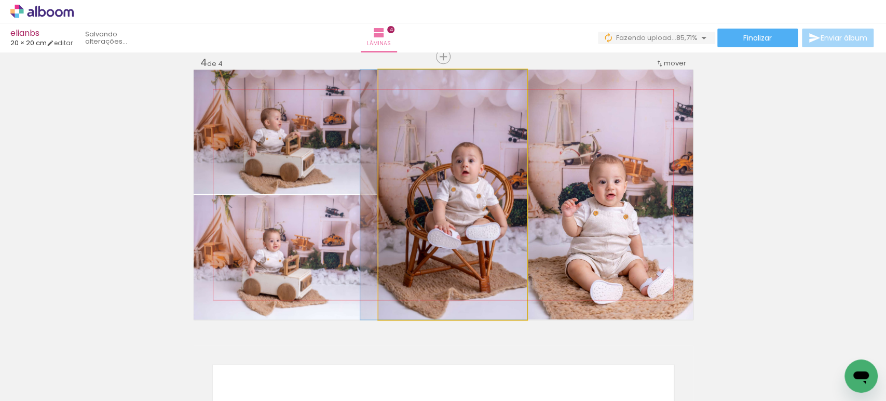
drag, startPoint x: 461, startPoint y: 215, endPoint x: 445, endPoint y: 210, distance: 16.4
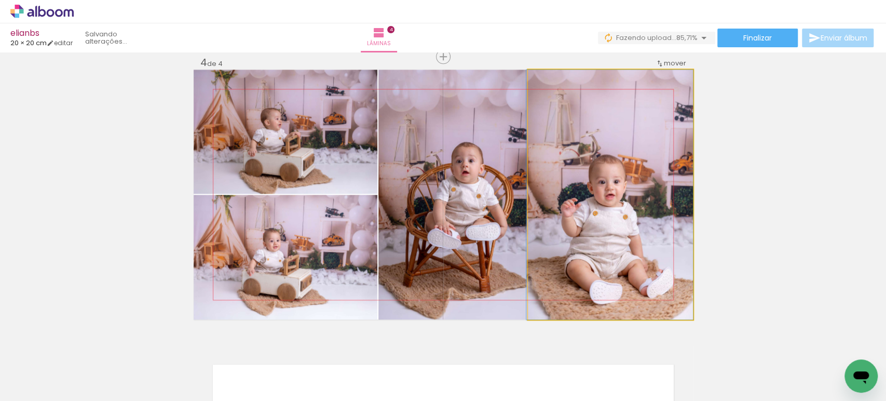
drag, startPoint x: 599, startPoint y: 209, endPoint x: 590, endPoint y: 196, distance: 15.4
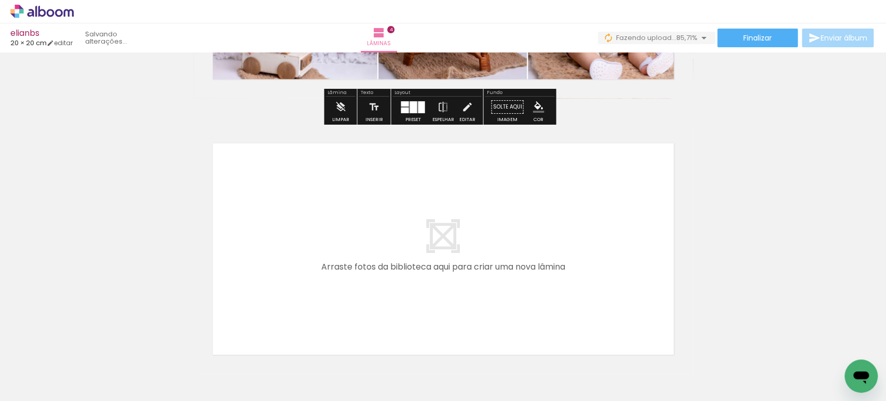
drag, startPoint x: 442, startPoint y: 362, endPoint x: 421, endPoint y: 265, distance: 99.7
click at [421, 265] on quentale-workspace at bounding box center [443, 200] width 886 height 401
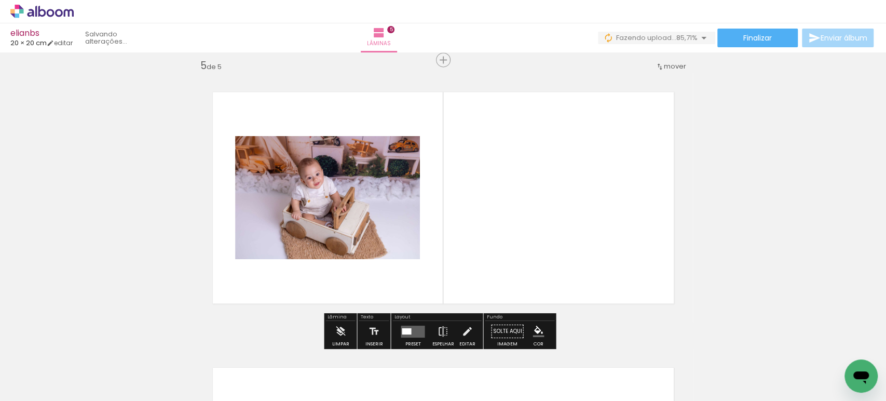
scroll to position [1115, 0]
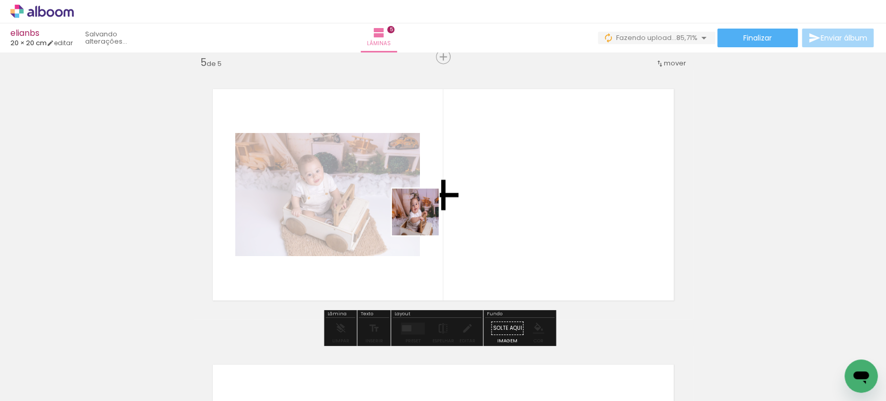
drag, startPoint x: 491, startPoint y: 361, endPoint x: 425, endPoint y: 219, distance: 156.2
click at [423, 219] on quentale-workspace at bounding box center [443, 200] width 886 height 401
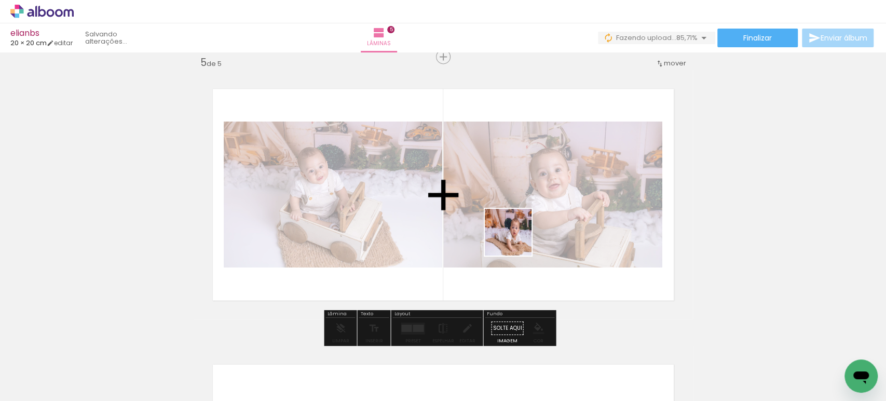
drag, startPoint x: 614, startPoint y: 364, endPoint x: 513, endPoint y: 235, distance: 164.5
click at [513, 235] on quentale-workspace at bounding box center [443, 200] width 886 height 401
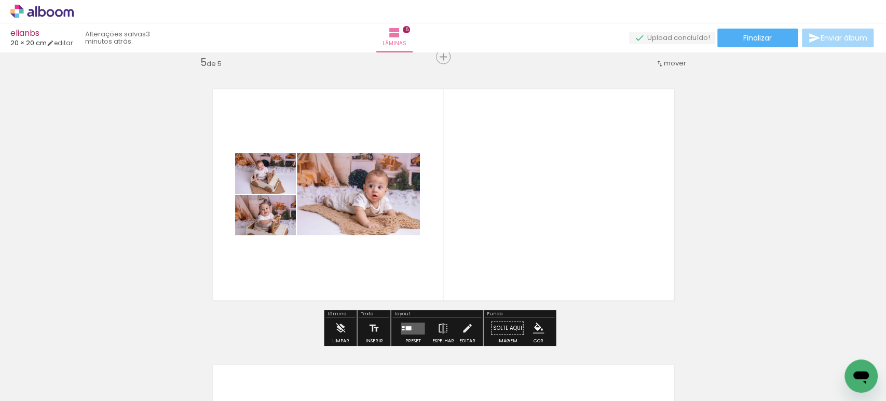
click at [415, 325] on quentale-layouter at bounding box center [413, 328] width 24 height 12
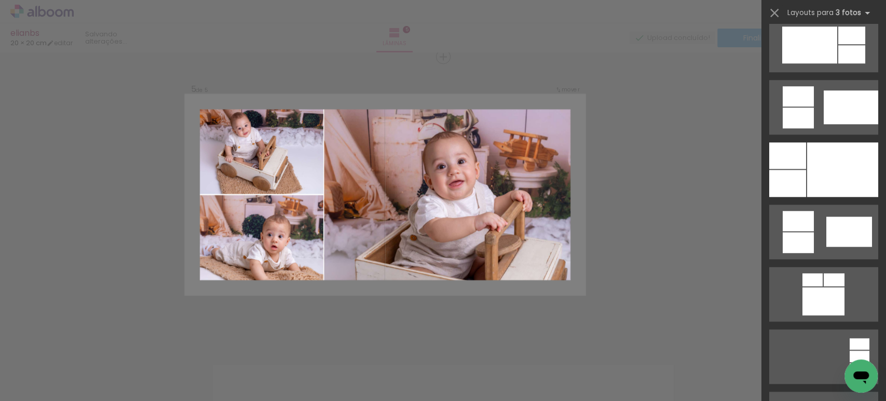
scroll to position [576, 0]
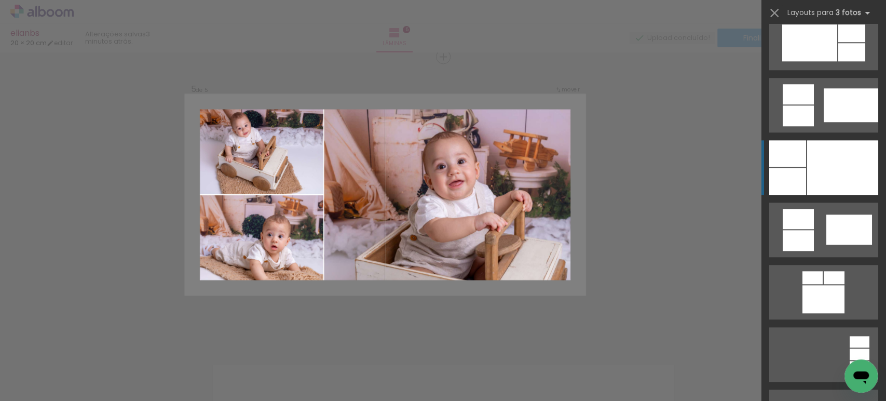
click at [808, 168] on div at bounding box center [842, 167] width 71 height 54
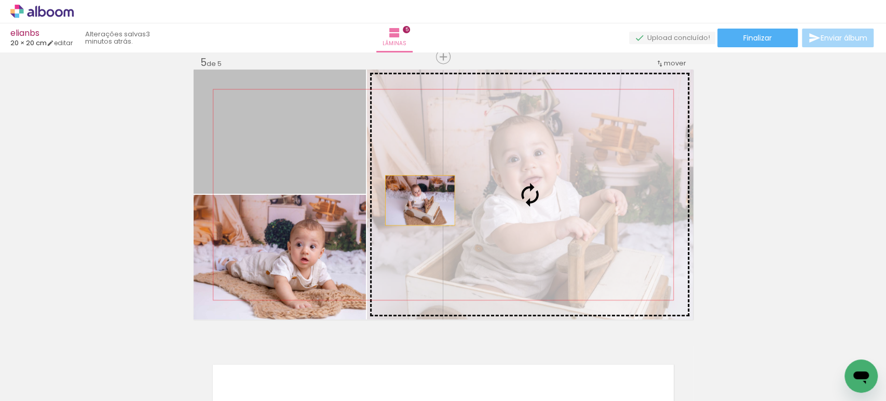
drag, startPoint x: 261, startPoint y: 145, endPoint x: 424, endPoint y: 203, distance: 172.6
click at [0, 0] on slot at bounding box center [0, 0] width 0 height 0
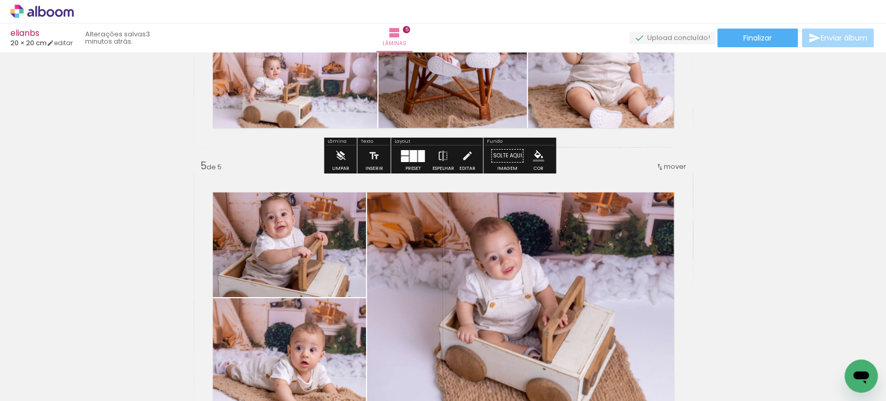
scroll to position [1012, 0]
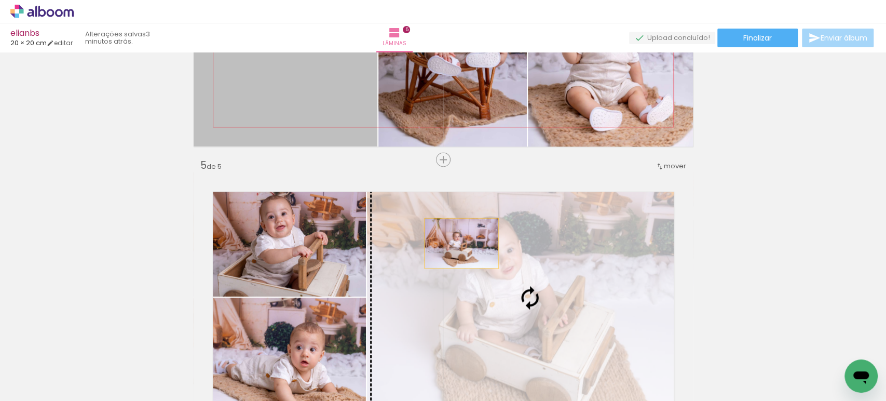
scroll to position [0, 423]
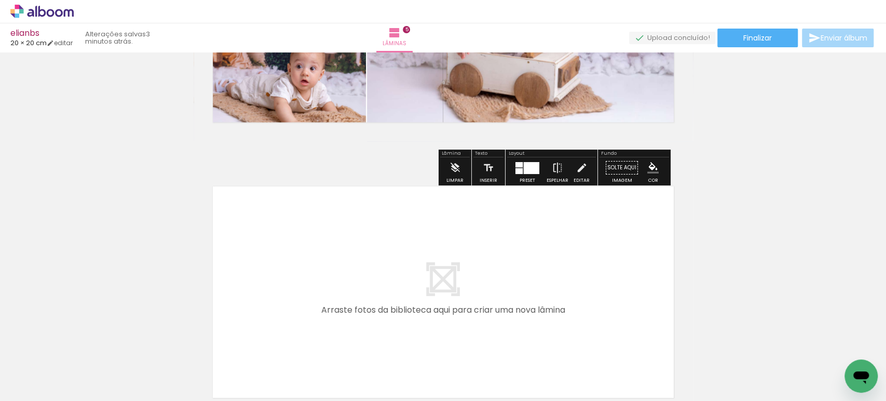
scroll to position [1410, 0]
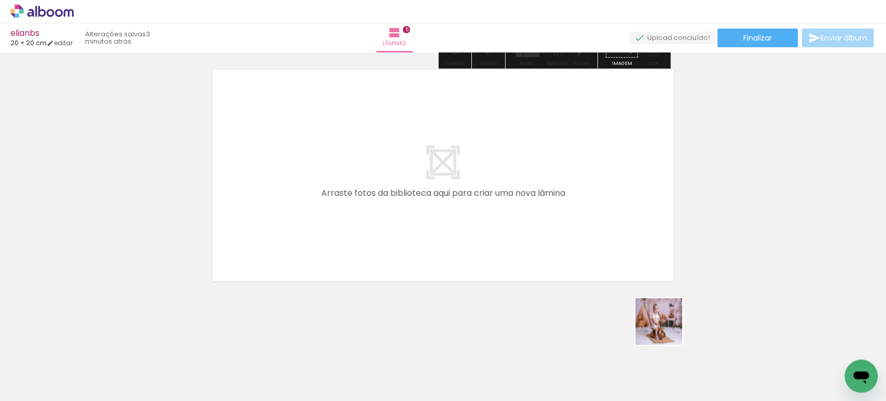
drag, startPoint x: 732, startPoint y: 363, endPoint x: 478, endPoint y: 192, distance: 306.2
click at [478, 192] on quentale-workspace at bounding box center [443, 200] width 886 height 401
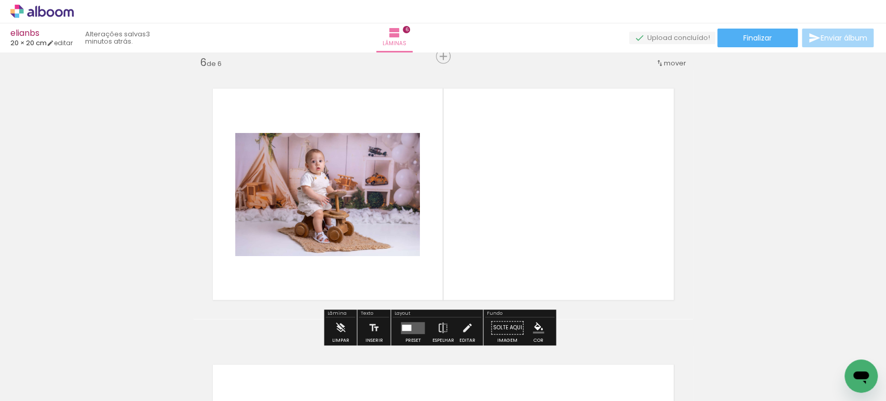
scroll to position [1390, 0]
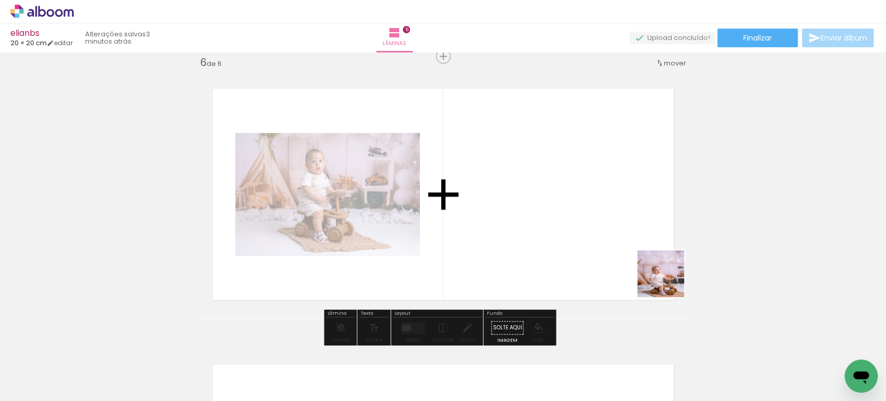
drag, startPoint x: 788, startPoint y: 357, endPoint x: 591, endPoint y: 214, distance: 243.7
click at [559, 203] on quentale-workspace at bounding box center [443, 200] width 886 height 401
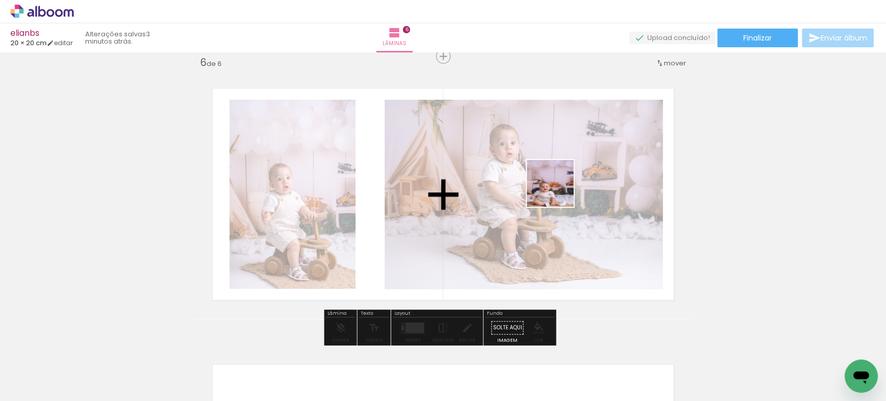
drag, startPoint x: 841, startPoint y: 347, endPoint x: 548, endPoint y: 185, distance: 334.6
click at [548, 185] on quentale-workspace at bounding box center [443, 200] width 886 height 401
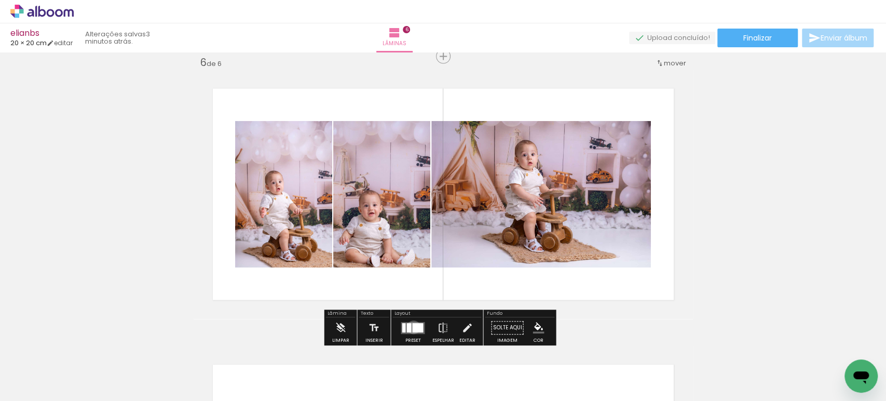
click at [412, 327] on div at bounding box center [417, 327] width 11 height 9
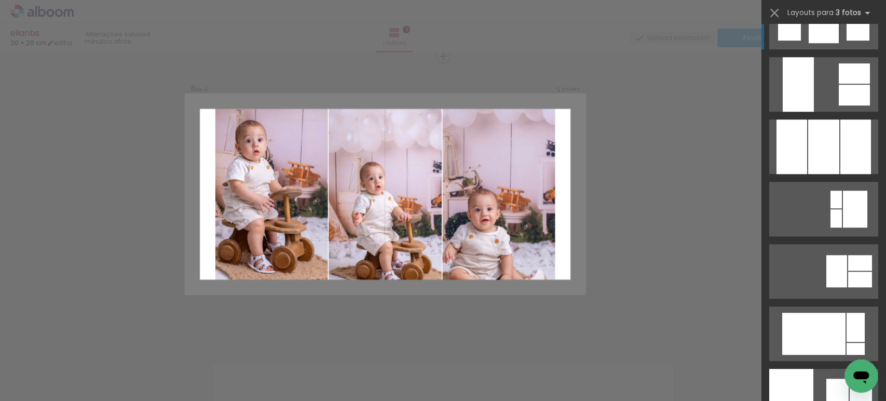
scroll to position [5764, 0]
click at [834, 160] on quentale-layouter at bounding box center [823, 147] width 109 height 54
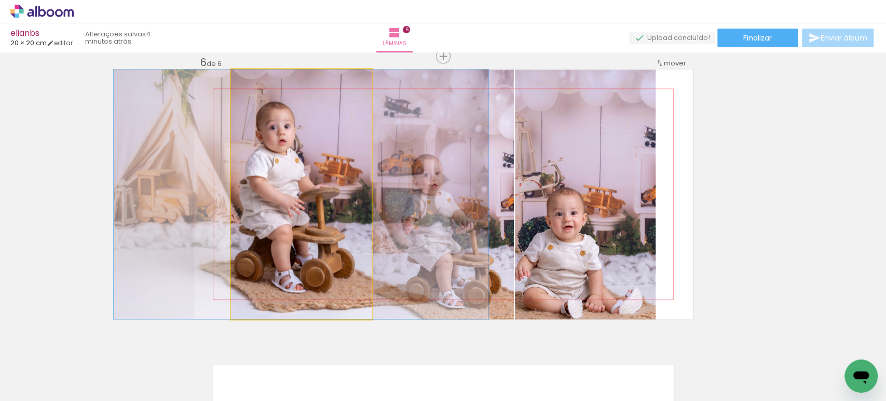
click at [341, 174] on quentale-photo at bounding box center [301, 195] width 141 height 250
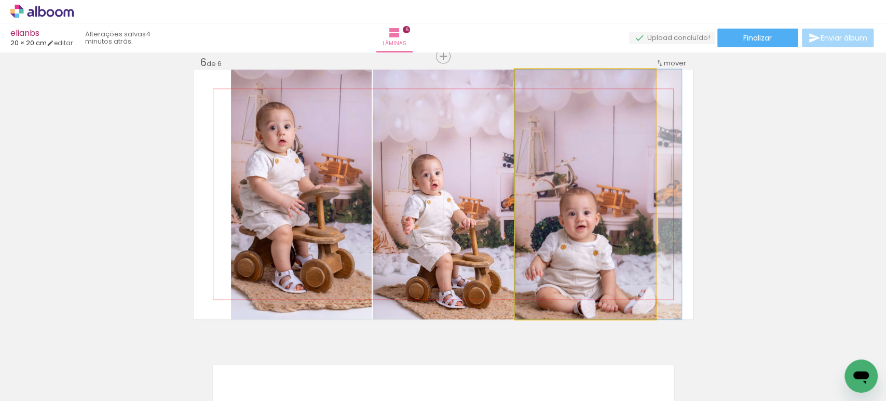
drag, startPoint x: 587, startPoint y: 189, endPoint x: 611, endPoint y: 190, distance: 23.9
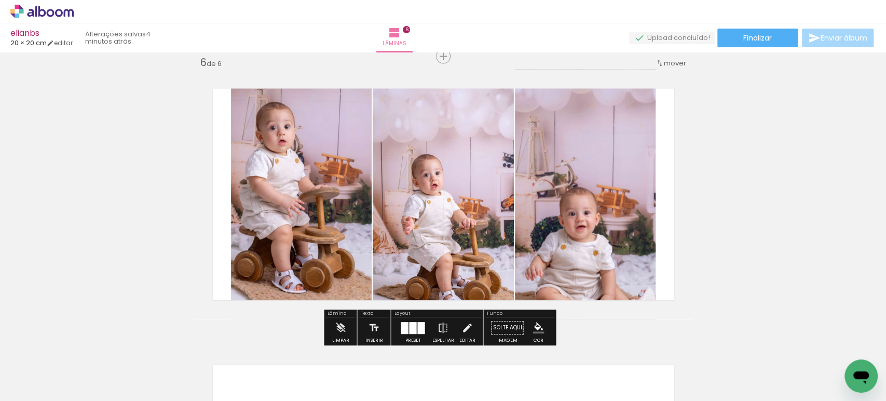
click at [297, 186] on quentale-photo at bounding box center [301, 195] width 141 height 250
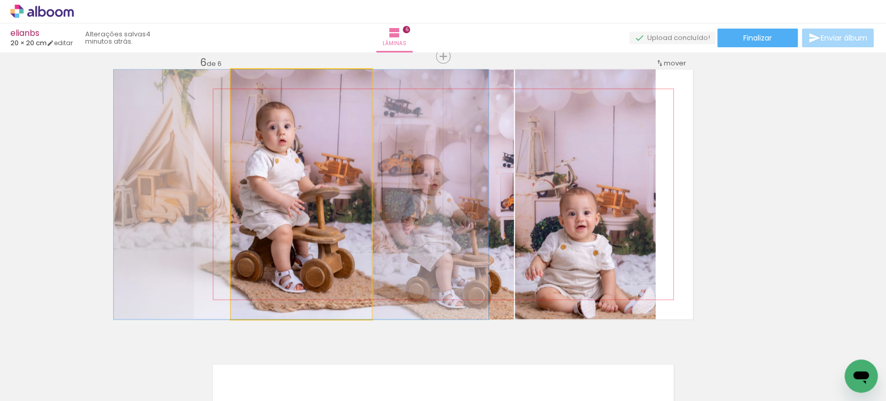
click at [297, 186] on quentale-photo at bounding box center [301, 195] width 141 height 250
click at [0, 0] on div at bounding box center [0, 0] width 0 height 0
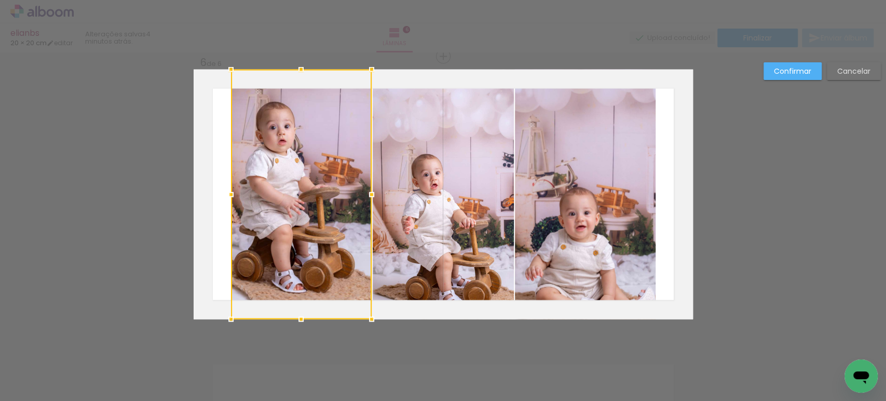
click at [462, 177] on quentale-photo at bounding box center [443, 195] width 141 height 250
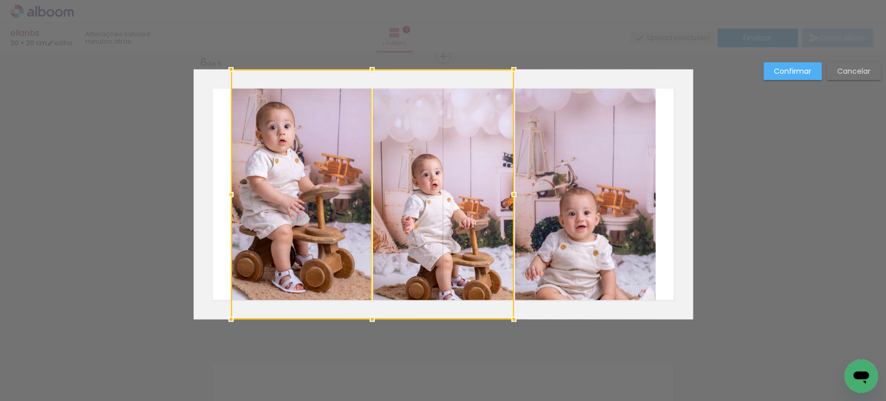
click at [564, 174] on quentale-photo at bounding box center [585, 195] width 141 height 250
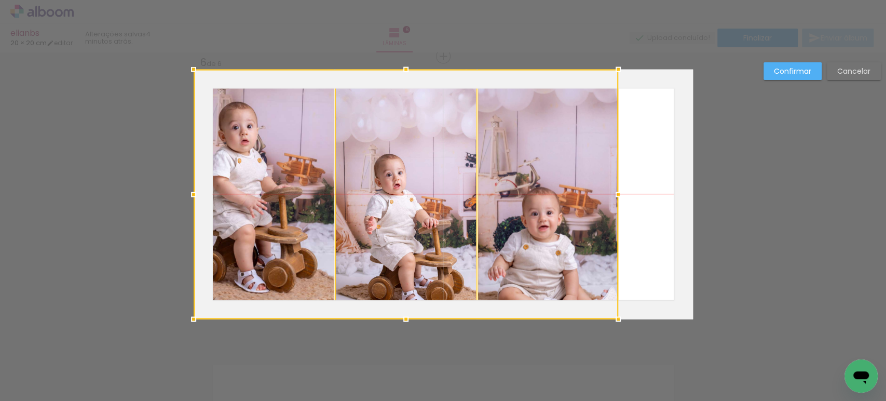
drag, startPoint x: 581, startPoint y: 182, endPoint x: 504, endPoint y: 173, distance: 77.8
click at [504, 173] on div at bounding box center [406, 195] width 424 height 250
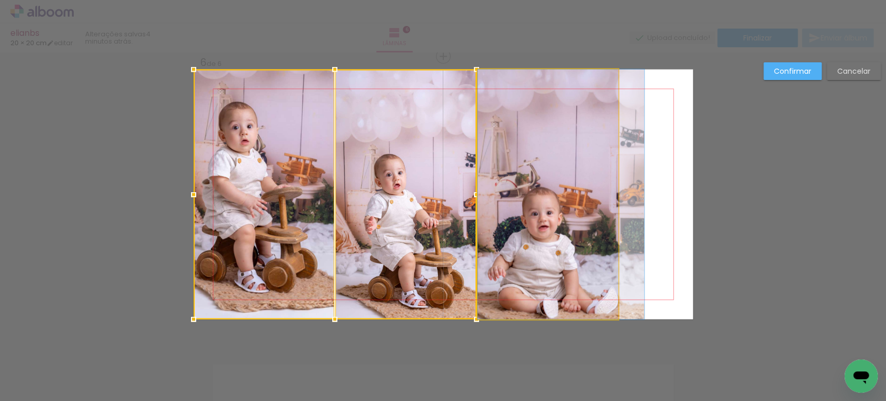
drag, startPoint x: 508, startPoint y: 173, endPoint x: 536, endPoint y: 177, distance: 28.3
click at [509, 173] on quentale-photo at bounding box center [547, 195] width 141 height 250
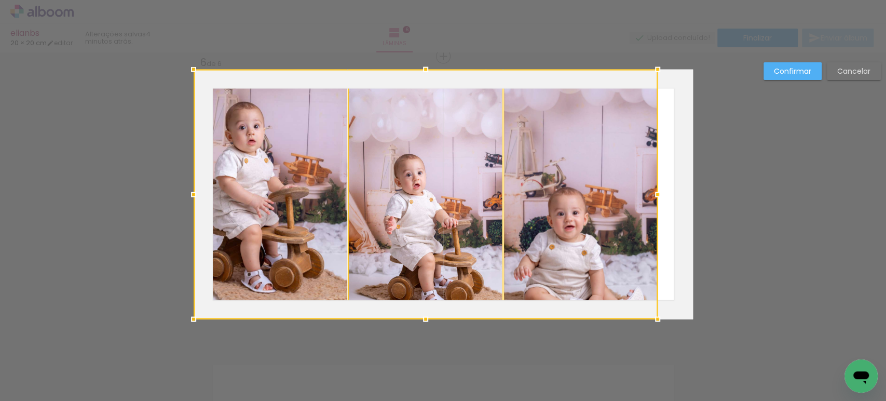
drag, startPoint x: 631, startPoint y: 195, endPoint x: 752, endPoint y: 204, distance: 121.7
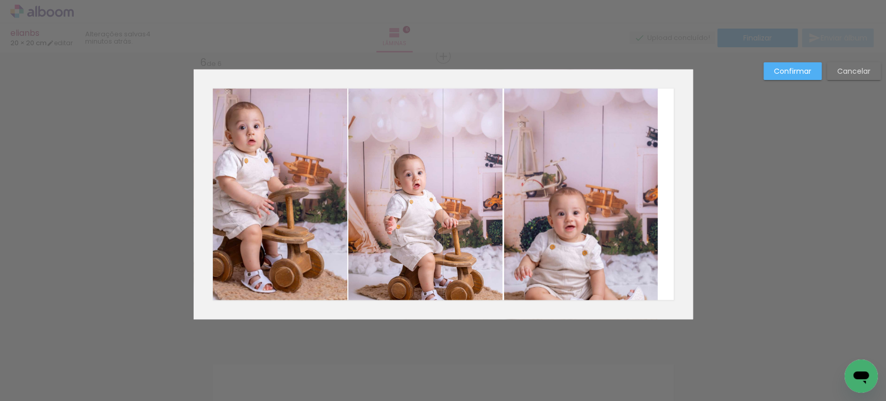
drag, startPoint x: 319, startPoint y: 184, endPoint x: 325, endPoint y: 183, distance: 5.8
click at [319, 184] on quentale-photo at bounding box center [271, 195] width 154 height 250
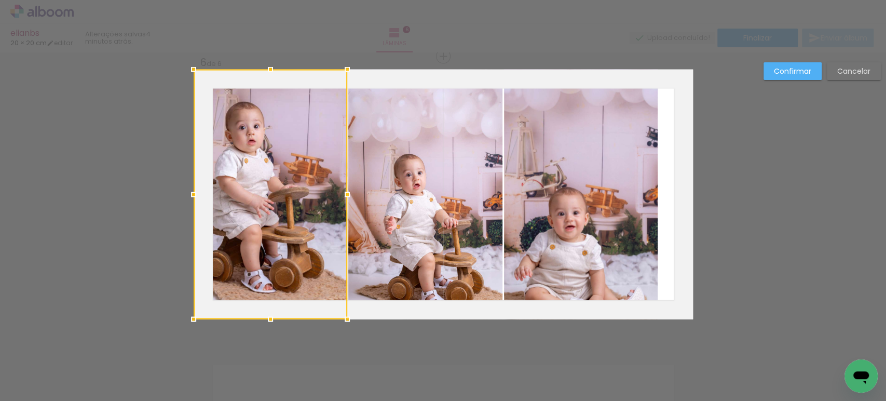
click at [415, 182] on quentale-photo at bounding box center [425, 195] width 154 height 250
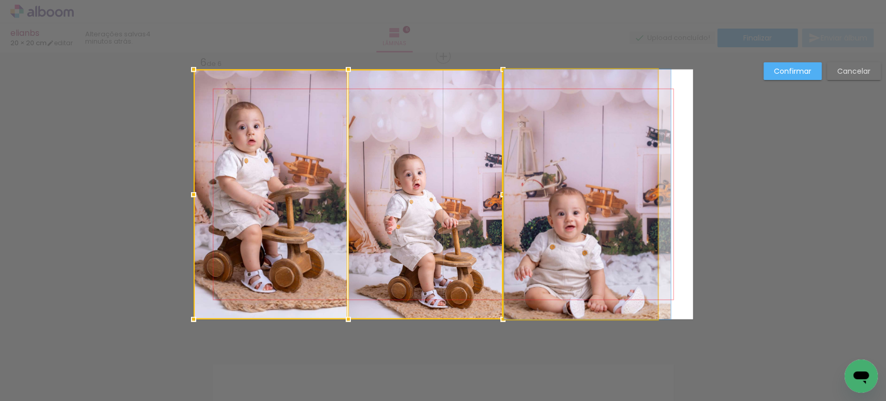
click at [511, 178] on quentale-photo at bounding box center [581, 195] width 154 height 250
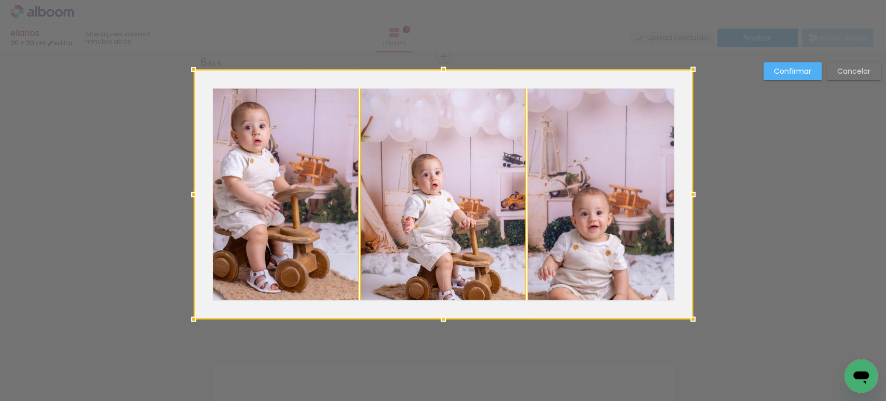
drag, startPoint x: 652, startPoint y: 188, endPoint x: 611, endPoint y: 181, distance: 41.0
click at [611, 181] on div at bounding box center [443, 195] width 499 height 250
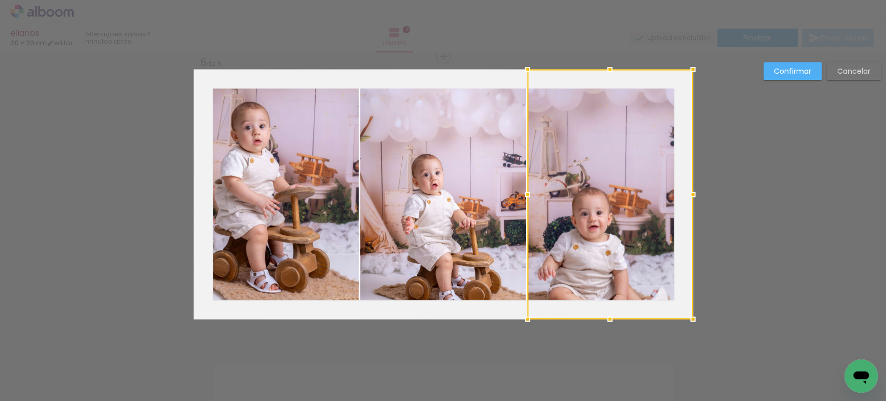
click at [0, 0] on slot "Confirmar" at bounding box center [0, 0] width 0 height 0
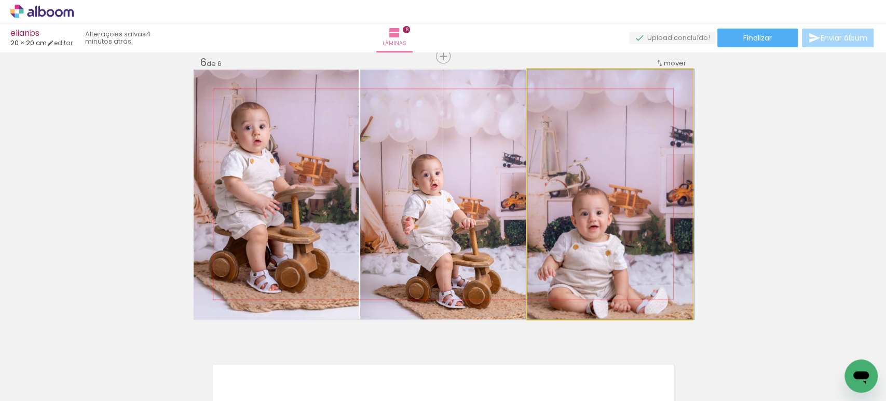
drag, startPoint x: 583, startPoint y: 205, endPoint x: 618, endPoint y: 159, distance: 58.1
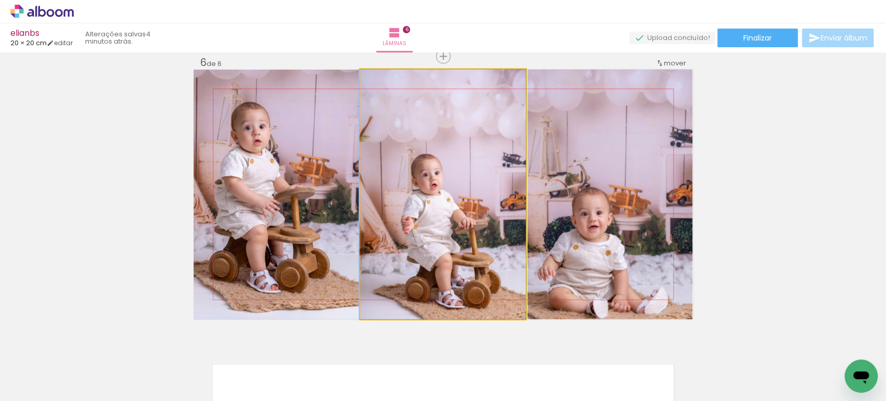
drag, startPoint x: 473, startPoint y: 210, endPoint x: 445, endPoint y: 203, distance: 29.2
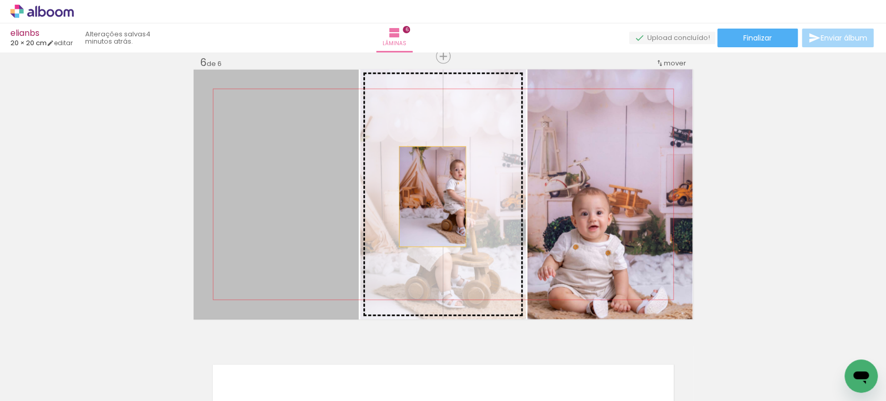
drag, startPoint x: 268, startPoint y: 194, endPoint x: 430, endPoint y: 197, distance: 161.9
click at [0, 0] on slot at bounding box center [0, 0] width 0 height 0
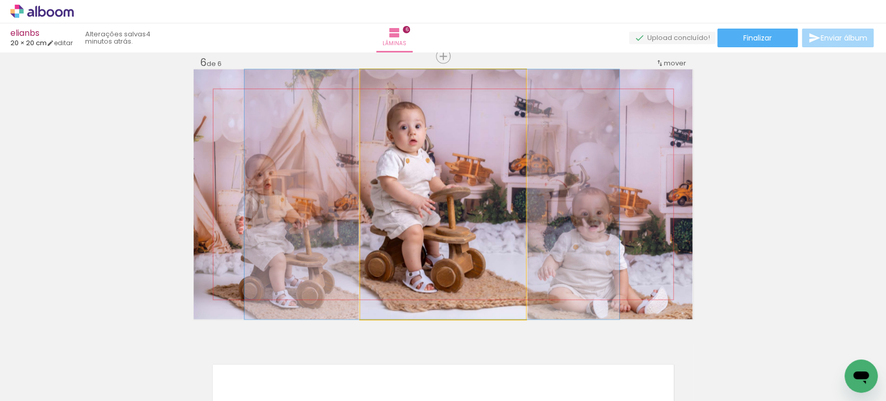
drag, startPoint x: 443, startPoint y: 224, endPoint x: 432, endPoint y: 222, distance: 11.0
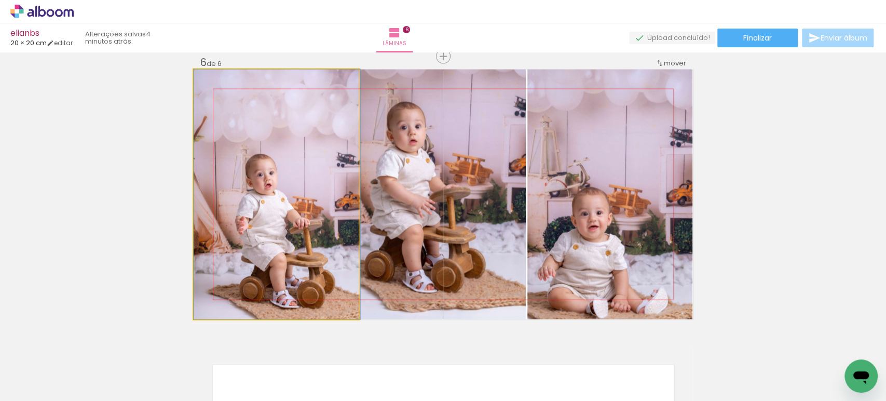
drag, startPoint x: 270, startPoint y: 228, endPoint x: 298, endPoint y: 211, distance: 32.7
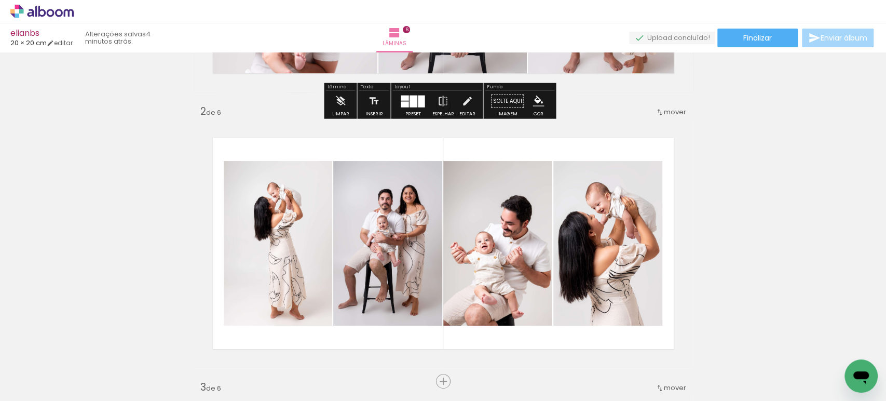
scroll to position [278, 0]
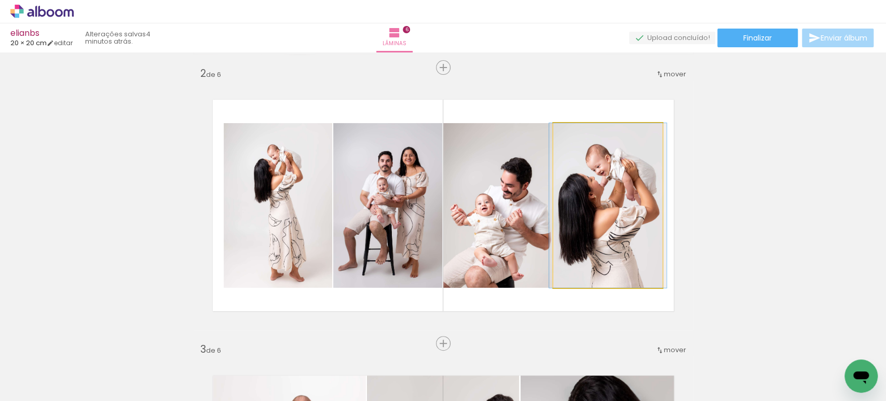
click at [582, 195] on quentale-photo at bounding box center [607, 205] width 109 height 164
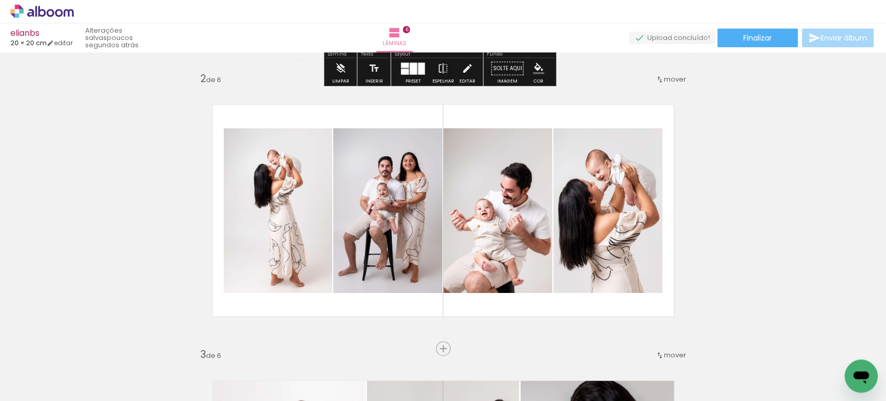
scroll to position [273, 0]
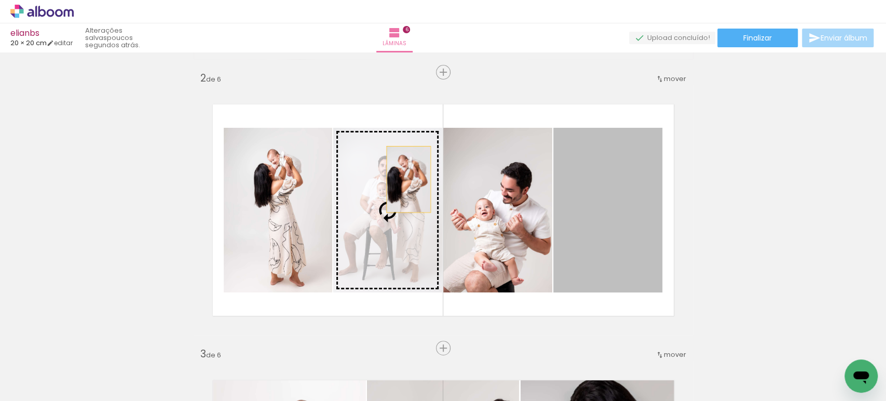
drag, startPoint x: 589, startPoint y: 216, endPoint x: 398, endPoint y: 178, distance: 194.5
click at [0, 0] on slot at bounding box center [0, 0] width 0 height 0
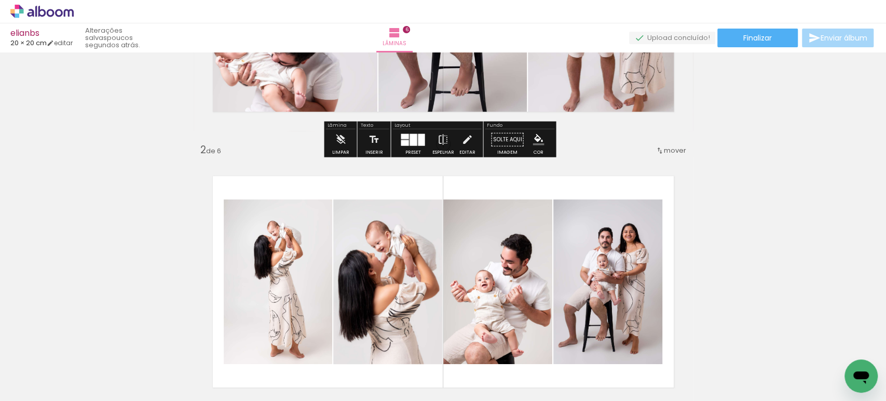
scroll to position [196, 0]
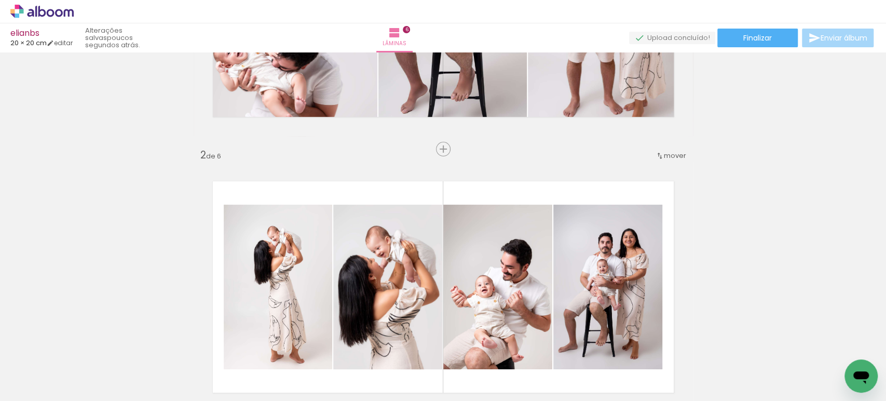
click at [656, 159] on iron-icon at bounding box center [659, 155] width 8 height 8
click at [625, 157] on span "antes da" at bounding box center [627, 153] width 30 height 17
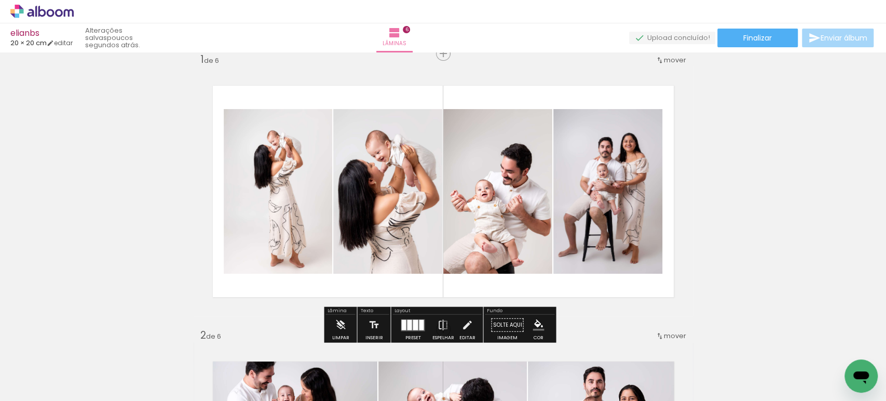
scroll to position [12, 0]
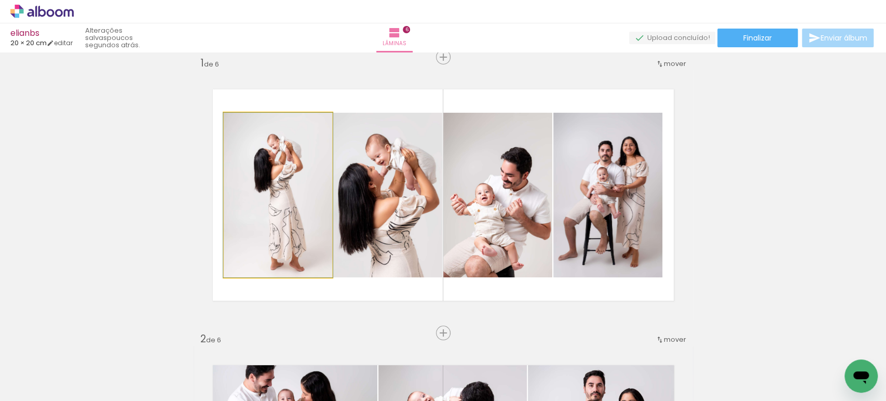
click at [278, 207] on quentale-photo at bounding box center [278, 195] width 108 height 164
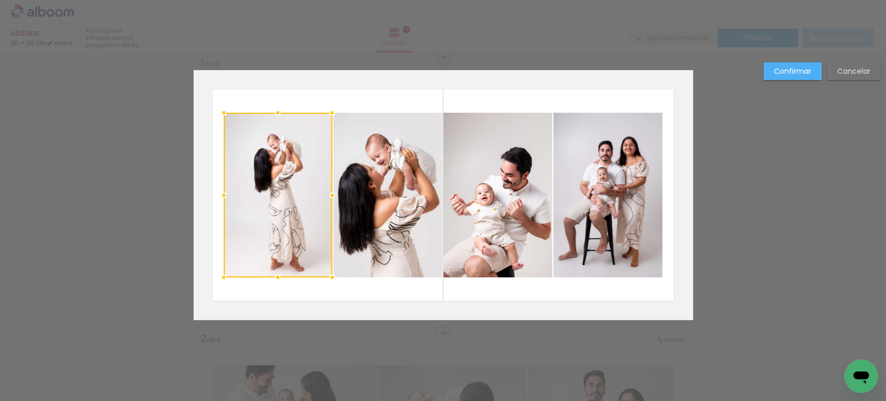
click at [278, 207] on div at bounding box center [278, 195] width 108 height 164
click at [357, 198] on quentale-photo at bounding box center [387, 195] width 109 height 164
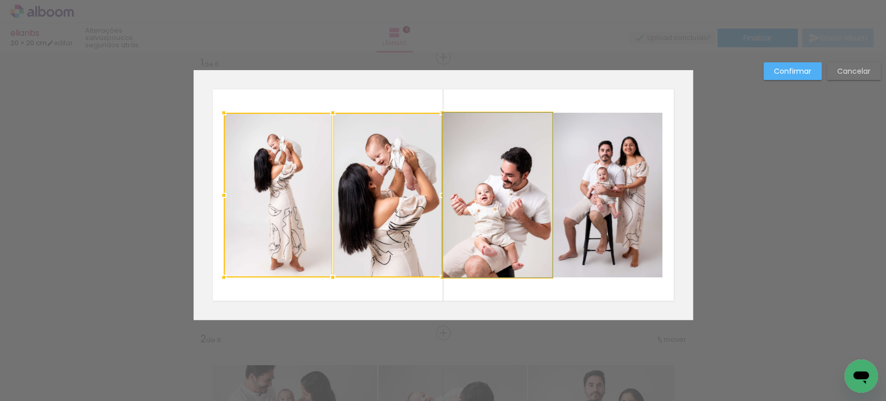
click at [455, 190] on quentale-photo at bounding box center [497, 195] width 109 height 164
click at [592, 188] on quentale-photo at bounding box center [607, 195] width 109 height 164
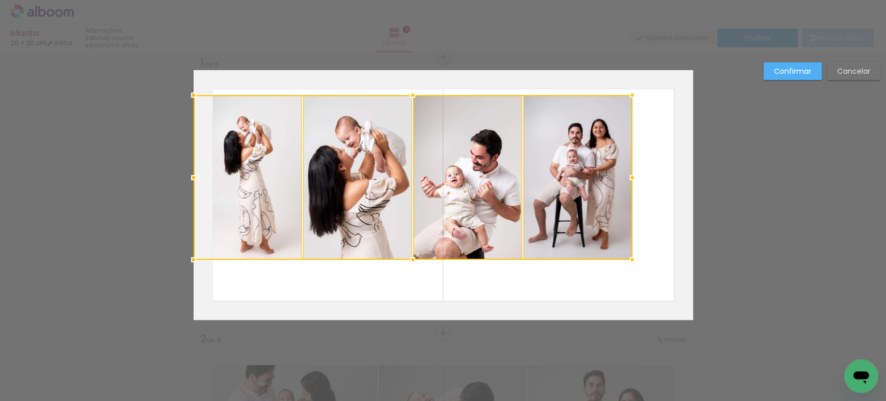
drag, startPoint x: 610, startPoint y: 188, endPoint x: 562, endPoint y: 171, distance: 50.9
click at [562, 171] on div at bounding box center [413, 177] width 438 height 164
click at [562, 171] on quentale-photo at bounding box center [577, 177] width 109 height 164
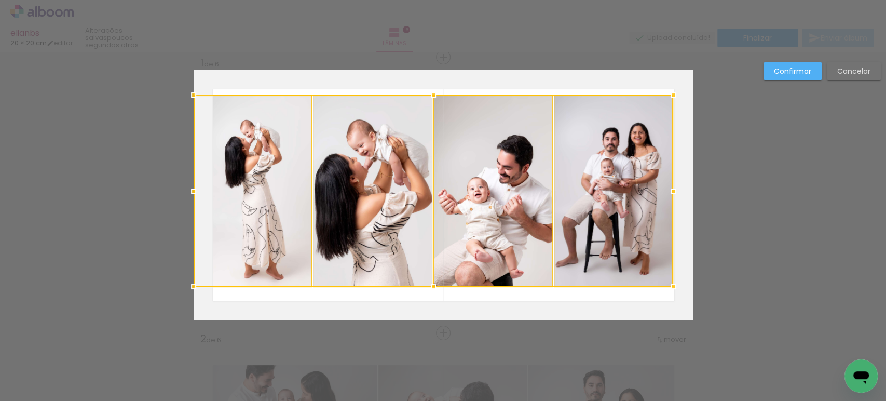
drag, startPoint x: 629, startPoint y: 258, endPoint x: 713, endPoint y: 285, distance: 88.3
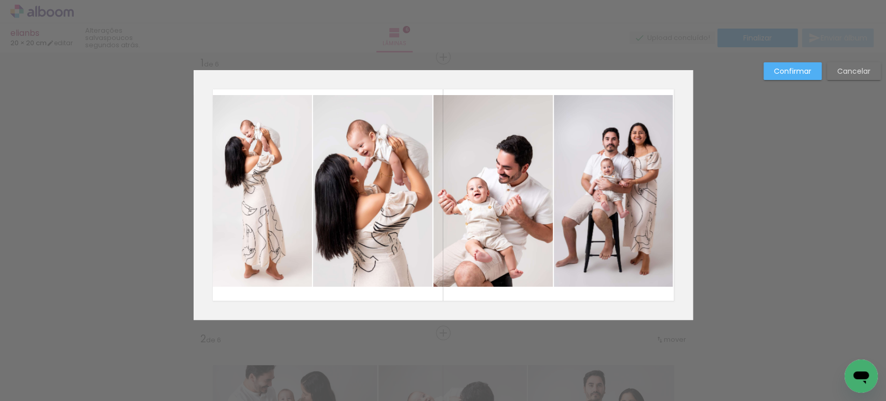
click at [289, 210] on quentale-photo at bounding box center [253, 190] width 118 height 191
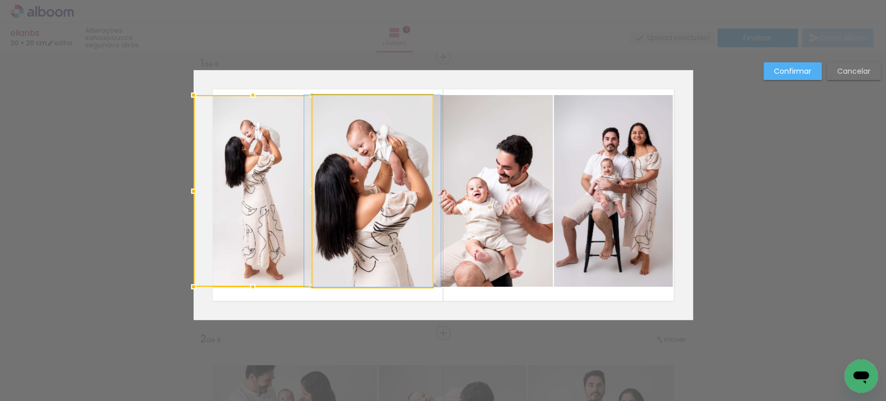
click at [357, 208] on quentale-photo at bounding box center [372, 190] width 119 height 191
click at [481, 206] on quentale-photo at bounding box center [492, 190] width 119 height 191
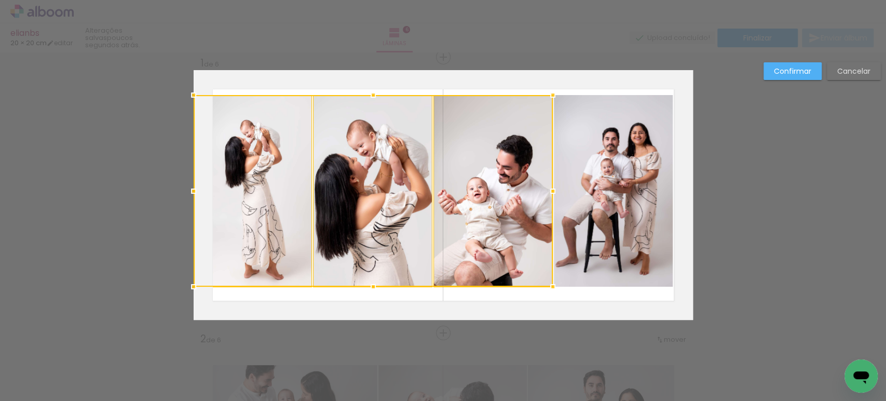
click at [627, 238] on quentale-photo at bounding box center [613, 190] width 119 height 191
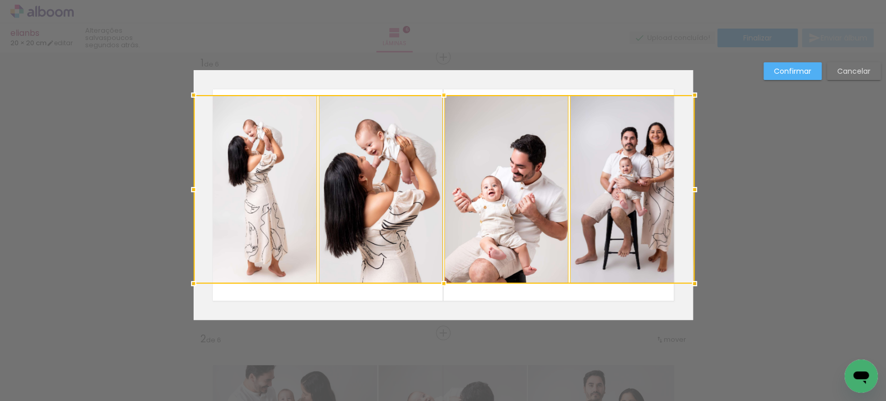
click at [663, 284] on album-spread "1 de 6" at bounding box center [443, 195] width 499 height 250
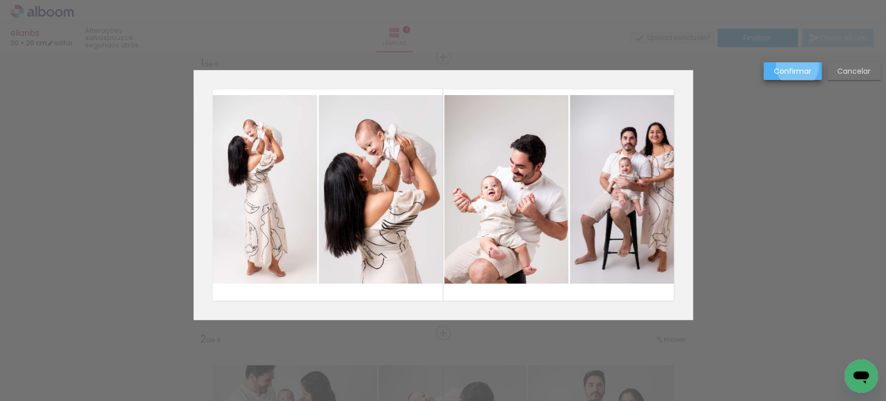
click at [0, 0] on slot "Confirmar" at bounding box center [0, 0] width 0 height 0
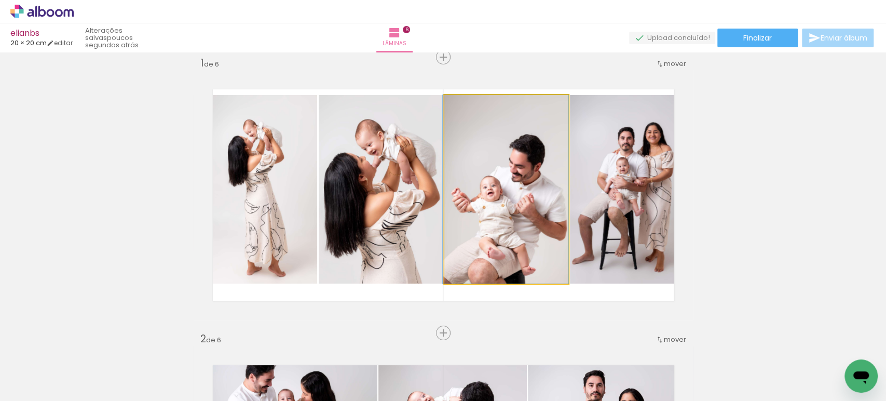
drag, startPoint x: 512, startPoint y: 194, endPoint x: 506, endPoint y: 190, distance: 6.5
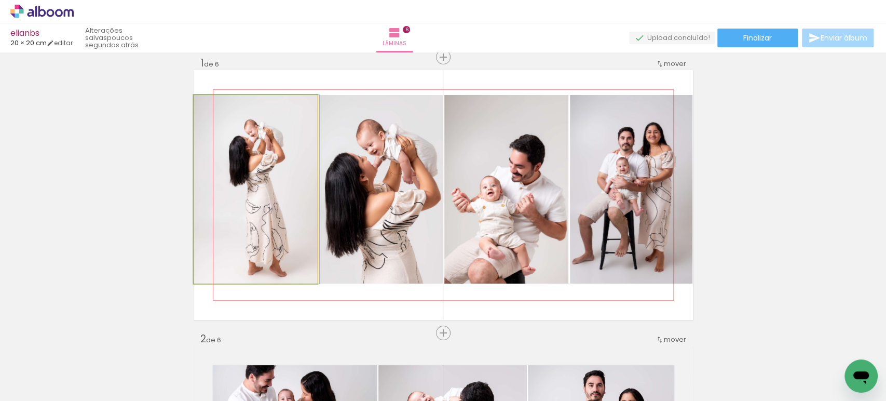
drag, startPoint x: 250, startPoint y: 208, endPoint x: 264, endPoint y: 210, distance: 13.6
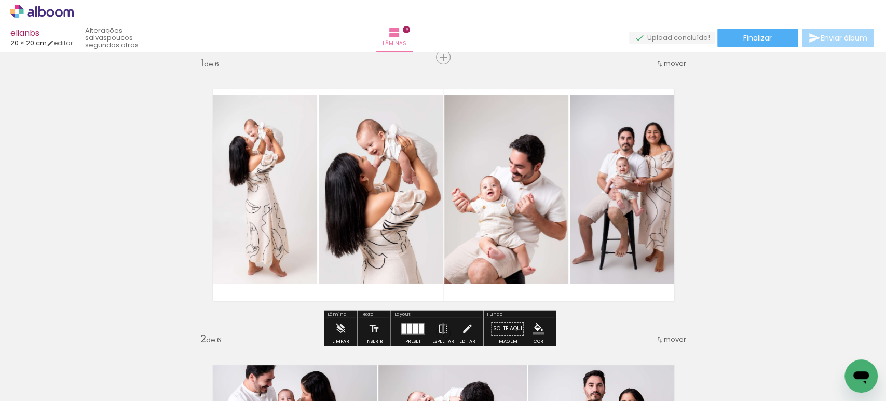
click at [264, 210] on quentale-photo at bounding box center [256, 189] width 124 height 188
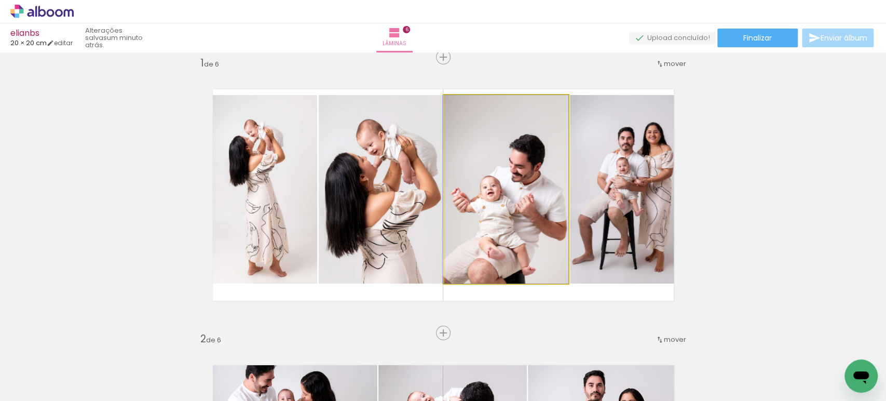
click at [520, 212] on quentale-photo at bounding box center [506, 189] width 125 height 188
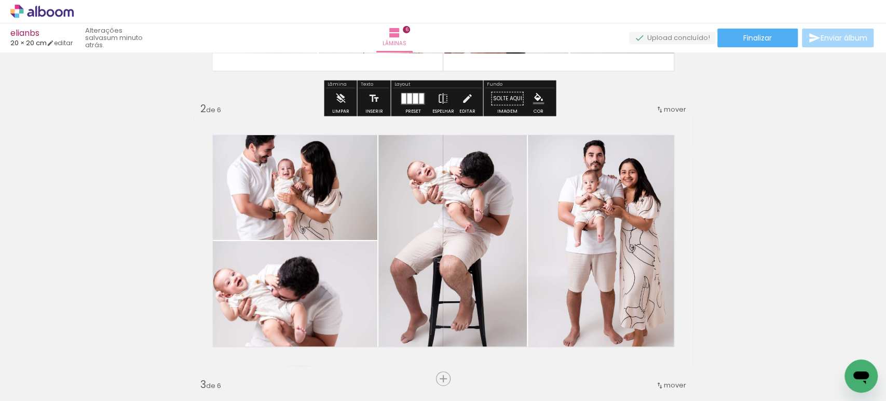
scroll to position [243, 0]
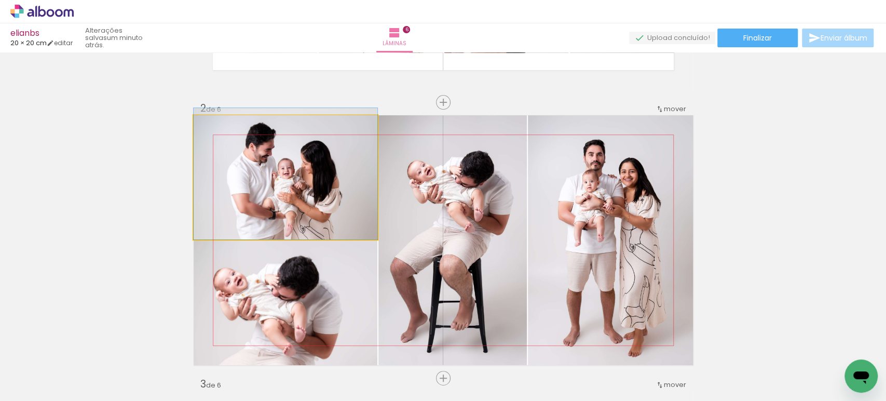
click at [336, 188] on quentale-photo at bounding box center [286, 177] width 184 height 124
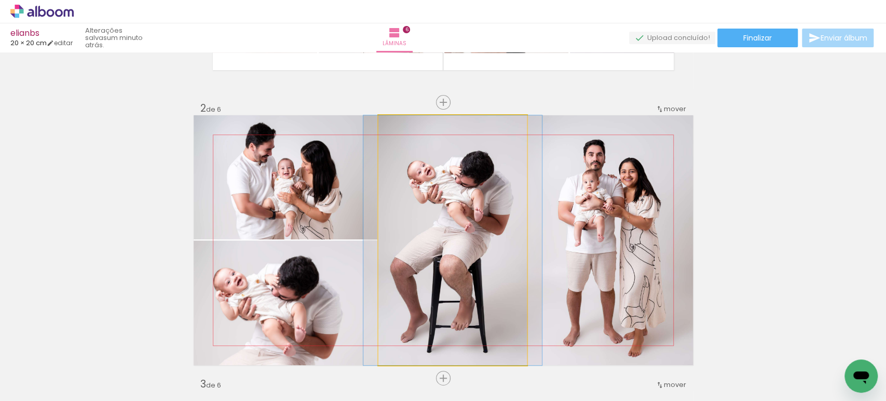
click at [439, 183] on quentale-photo at bounding box center [452, 240] width 148 height 250
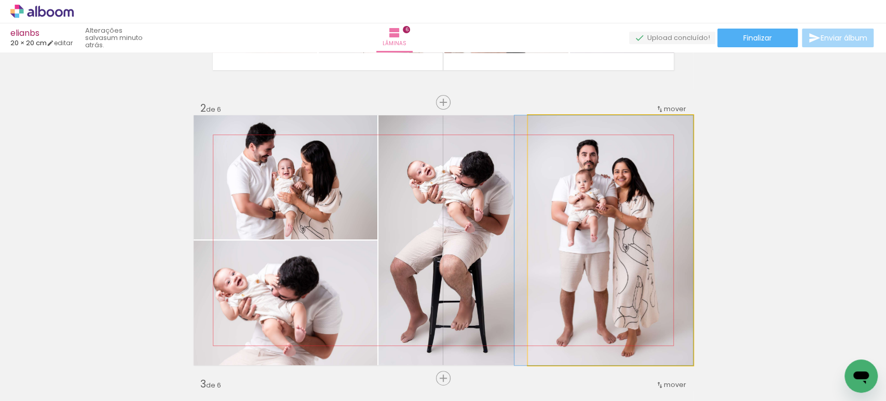
drag, startPoint x: 636, startPoint y: 192, endPoint x: 626, endPoint y: 192, distance: 9.9
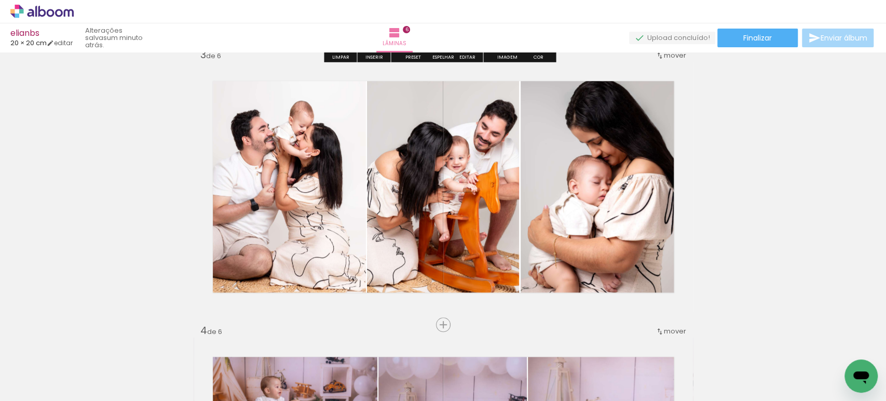
scroll to position [573, 0]
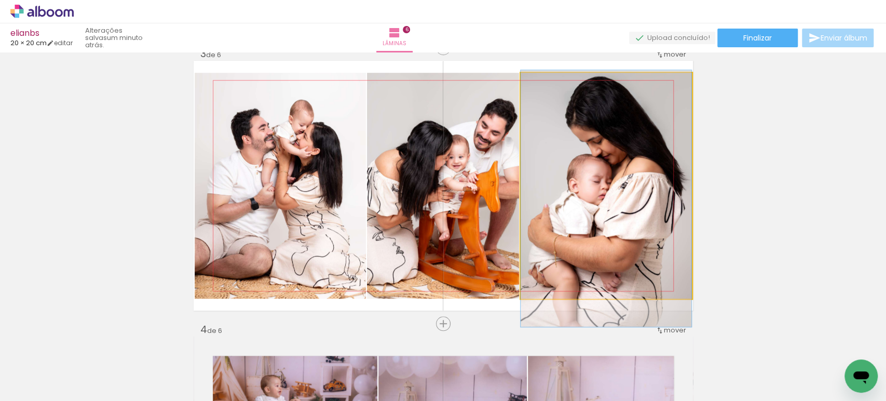
drag, startPoint x: 619, startPoint y: 189, endPoint x: 612, endPoint y: 189, distance: 7.8
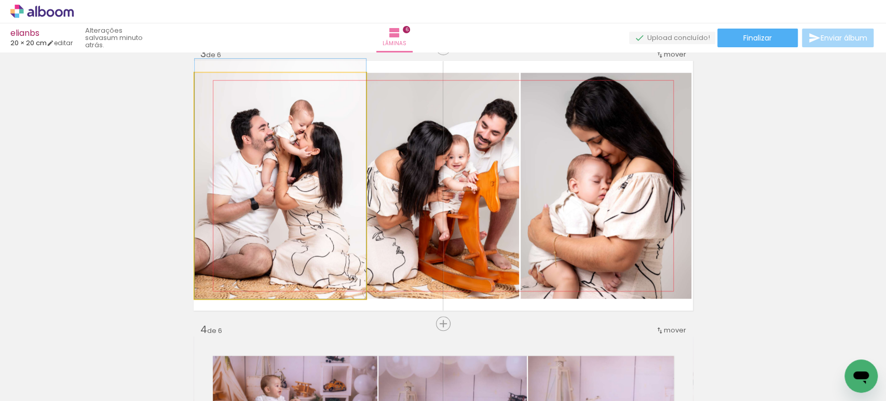
click at [298, 190] on quentale-photo at bounding box center [280, 186] width 171 height 226
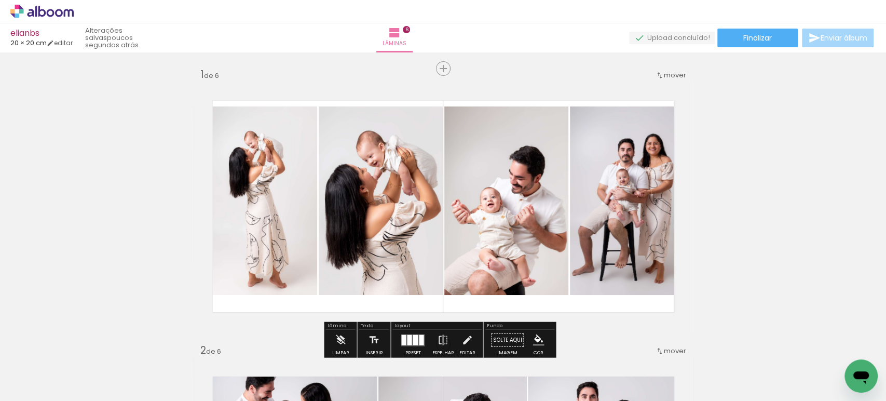
scroll to position [0, 0]
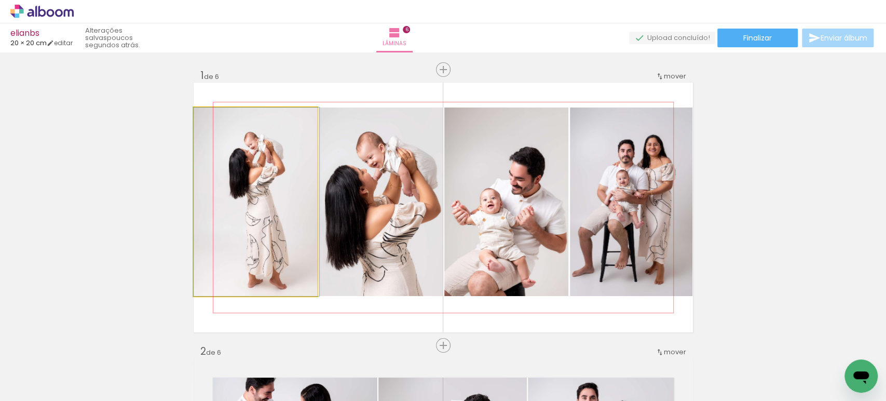
click at [220, 207] on quentale-photo at bounding box center [256, 201] width 124 height 188
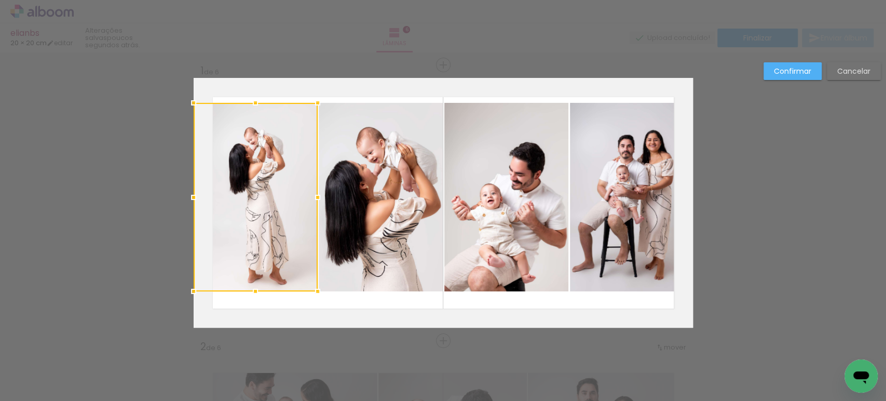
click at [220, 207] on div at bounding box center [256, 197] width 124 height 188
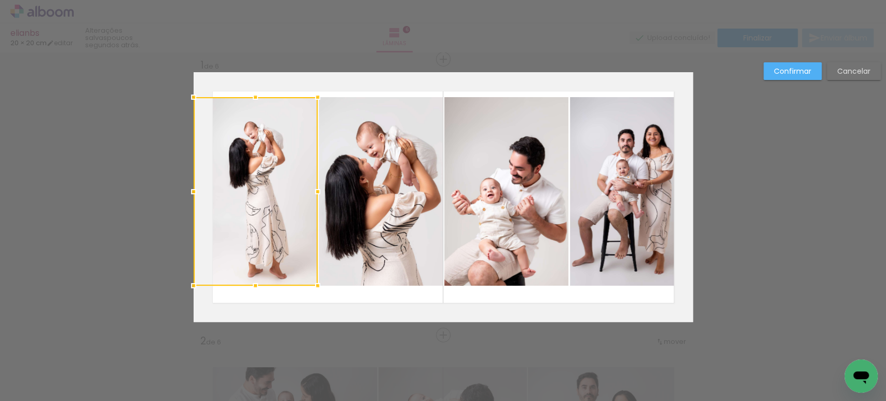
scroll to position [12, 0]
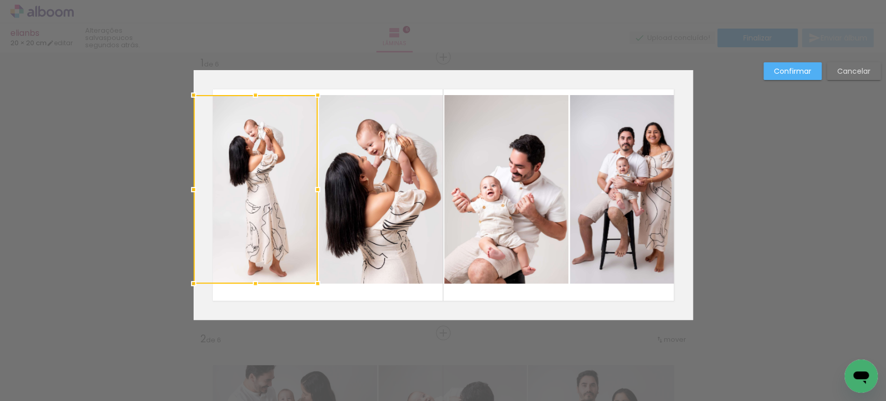
click at [376, 194] on quentale-photo at bounding box center [381, 189] width 125 height 188
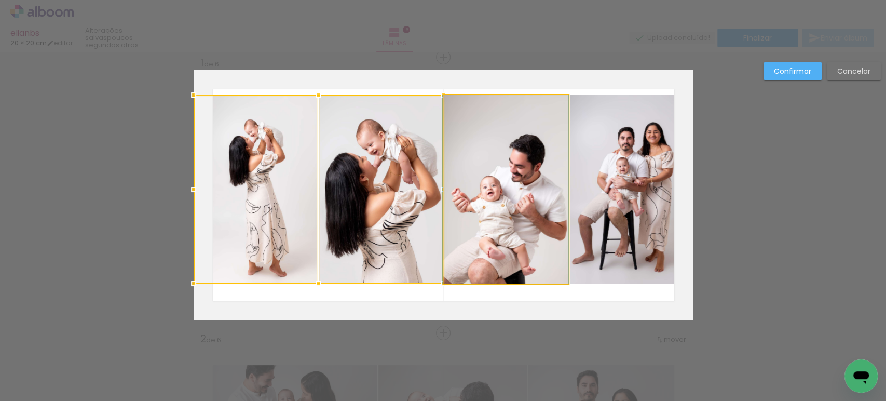
click at [511, 183] on quentale-photo at bounding box center [506, 189] width 125 height 188
click at [635, 172] on quentale-photo at bounding box center [631, 189] width 123 height 188
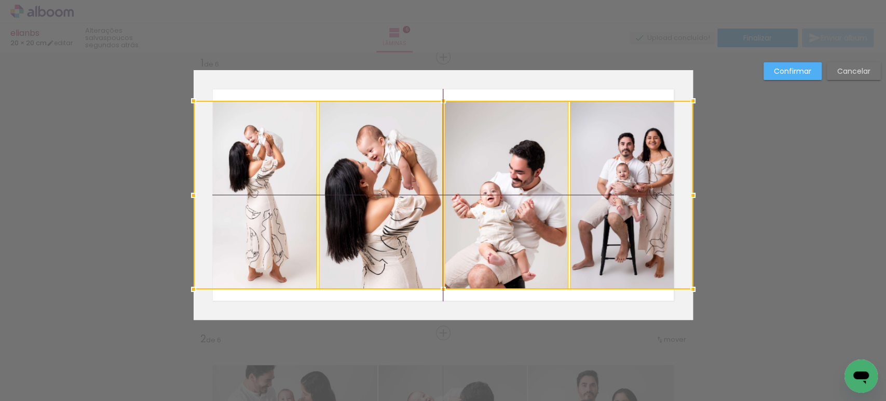
drag, startPoint x: 638, startPoint y: 181, endPoint x: 637, endPoint y: 187, distance: 6.3
click at [637, 187] on div at bounding box center [443, 195] width 499 height 188
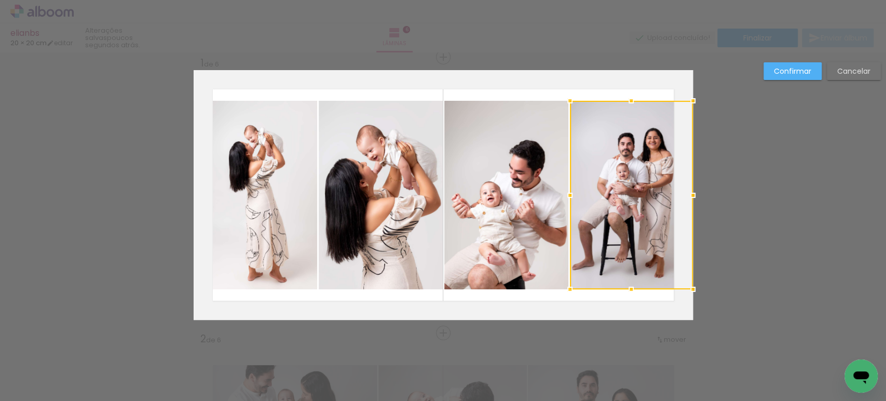
click at [0, 0] on slot "Confirmar" at bounding box center [0, 0] width 0 height 0
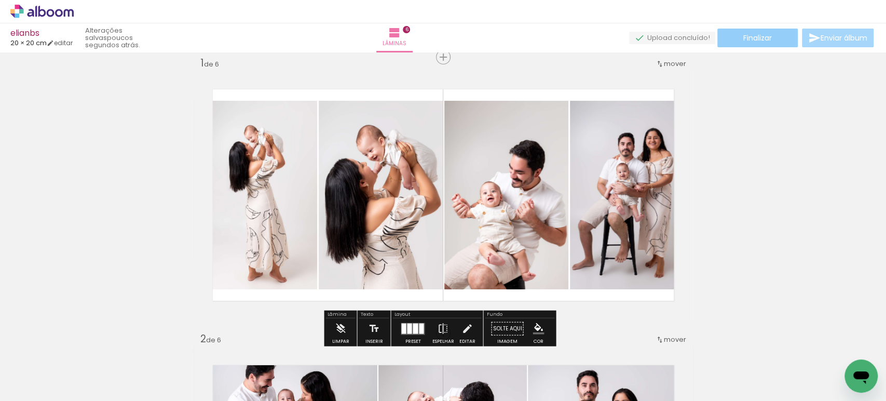
click at [752, 42] on span "Finalizar" at bounding box center [757, 37] width 29 height 7
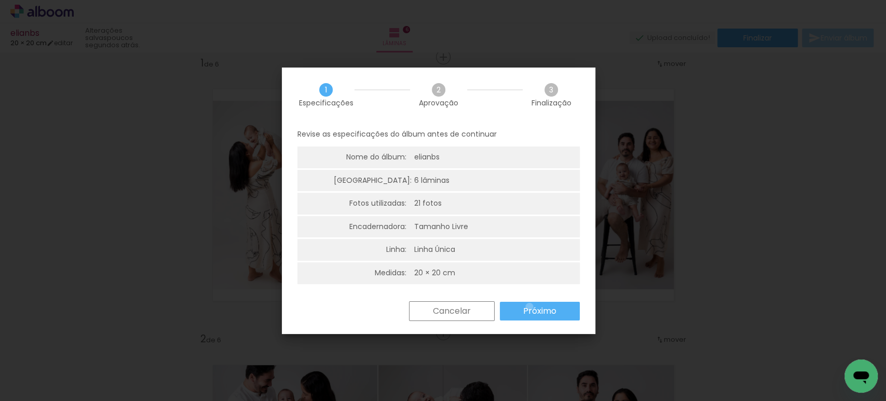
drag, startPoint x: 529, startPoint y: 306, endPoint x: 521, endPoint y: 302, distance: 9.1
click at [0, 0] on slot "Próximo" at bounding box center [0, 0] width 0 height 0
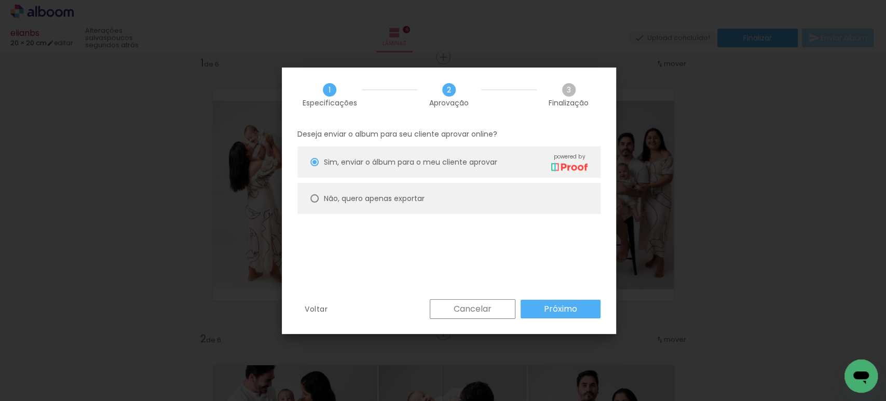
click at [0, 0] on slot "Não, quero apenas exportar" at bounding box center [0, 0] width 0 height 0
type paper-radio-button "on"
click at [545, 300] on paper-button "Próximo" at bounding box center [560, 308] width 80 height 19
type input "Alta, 300 DPI"
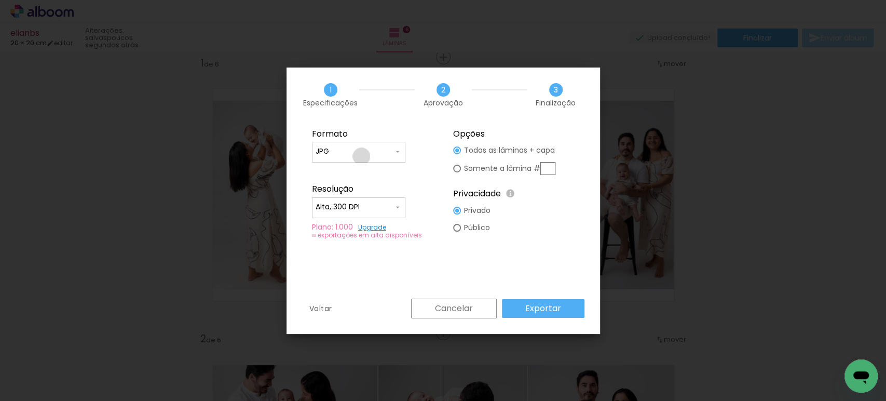
click at [361, 157] on div at bounding box center [358, 157] width 86 height 1
drag, startPoint x: 344, startPoint y: 168, endPoint x: 347, endPoint y: 173, distance: 5.6
click at [344, 168] on paper-item "PDF" at bounding box center [358, 170] width 93 height 21
type input "PDF"
click at [352, 215] on paper-input-container "Alta, 300 DPI" at bounding box center [358, 207] width 93 height 21
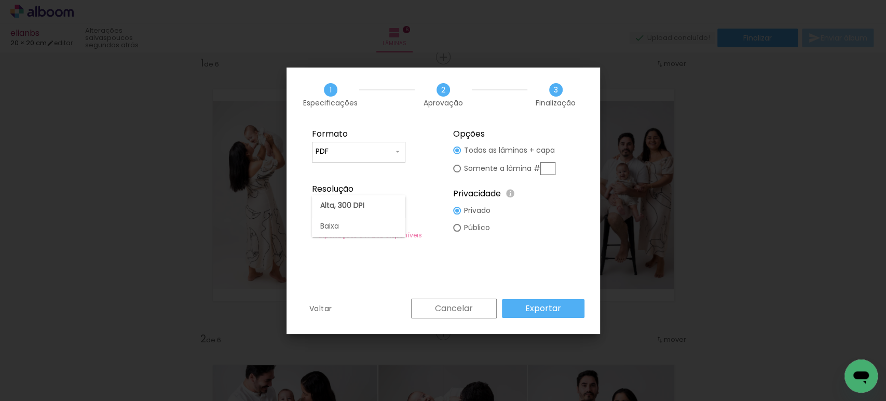
click at [342, 219] on paper-item "Baixa" at bounding box center [358, 226] width 93 height 21
type input "Baixa"
click at [527, 301] on paper-button "Exportar" at bounding box center [543, 308] width 82 height 19
